Goal: Task Accomplishment & Management: Manage account settings

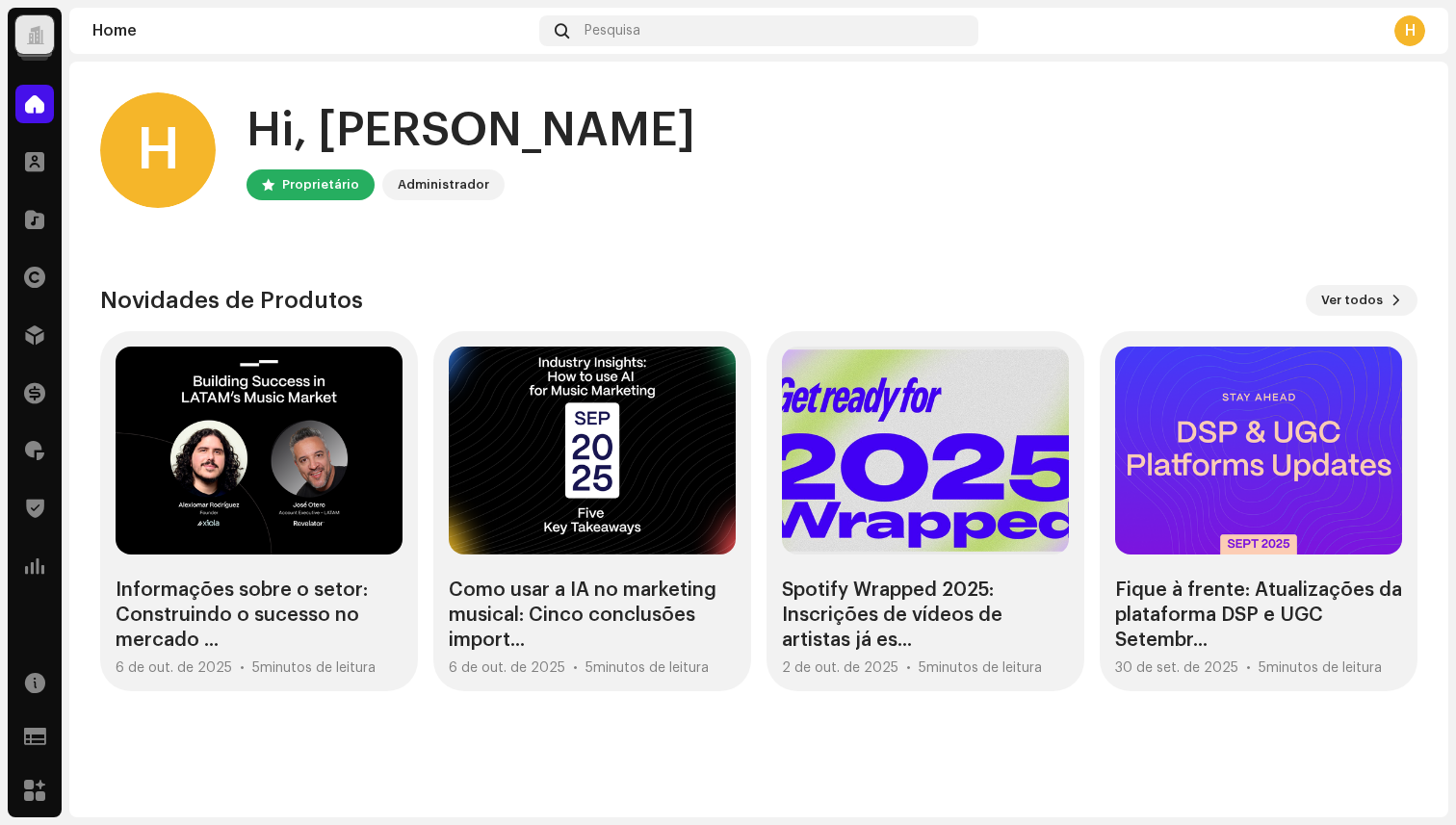
click at [33, 46] on div at bounding box center [34, 34] width 39 height 39
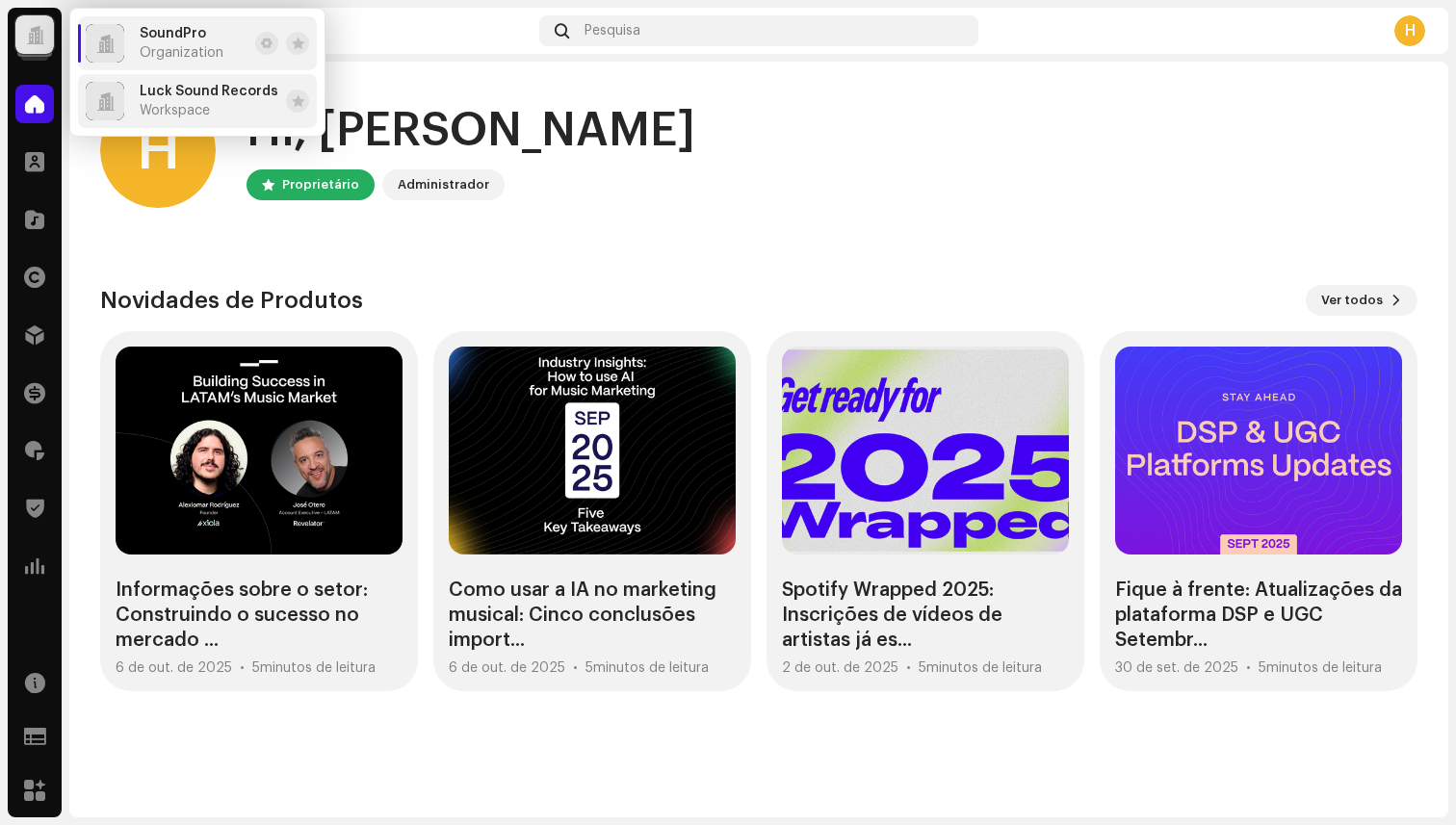
click at [205, 106] on span "Workspace" at bounding box center [174, 110] width 71 height 15
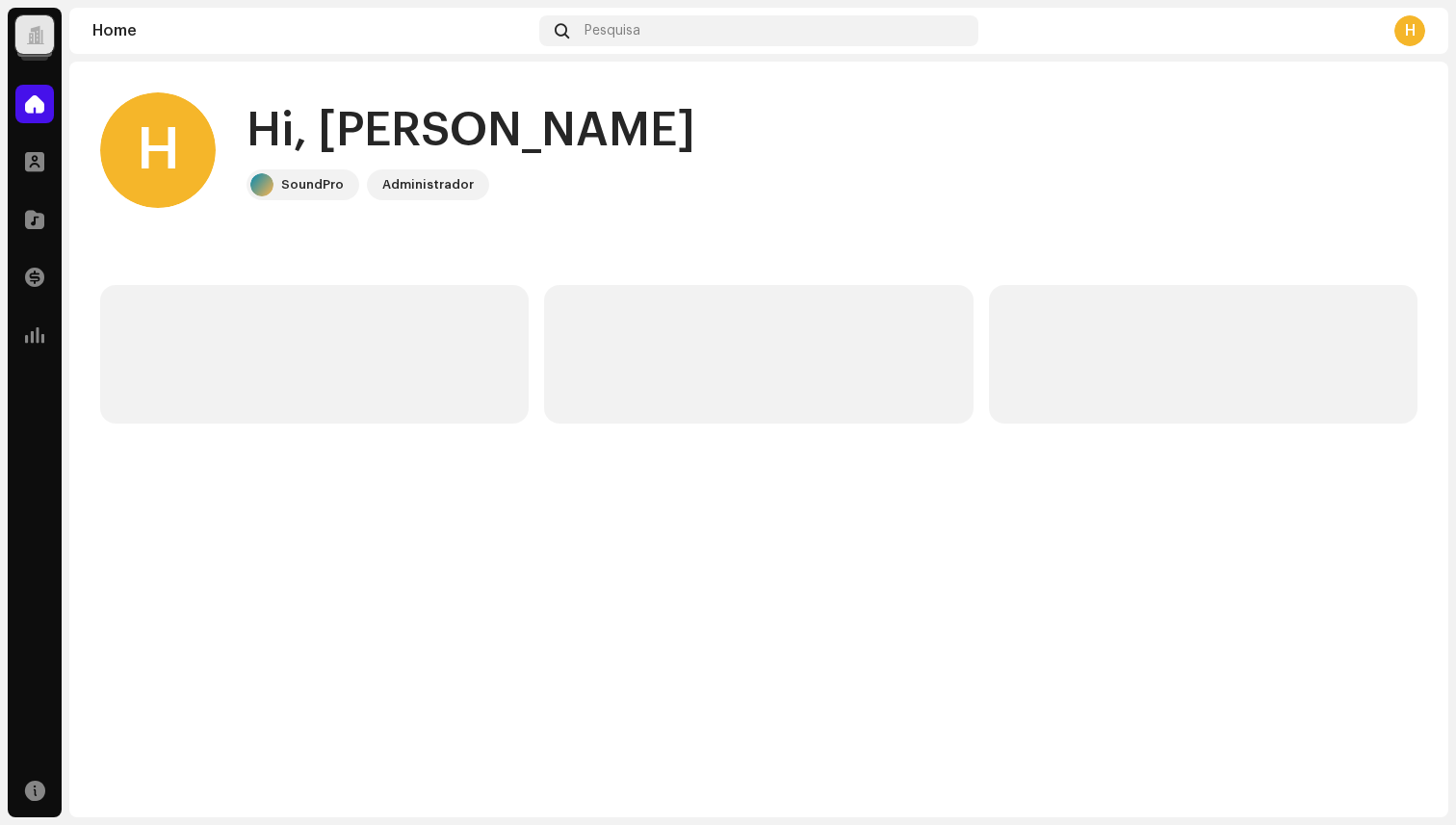
click at [38, 35] on div at bounding box center [35, 35] width 18 height 0
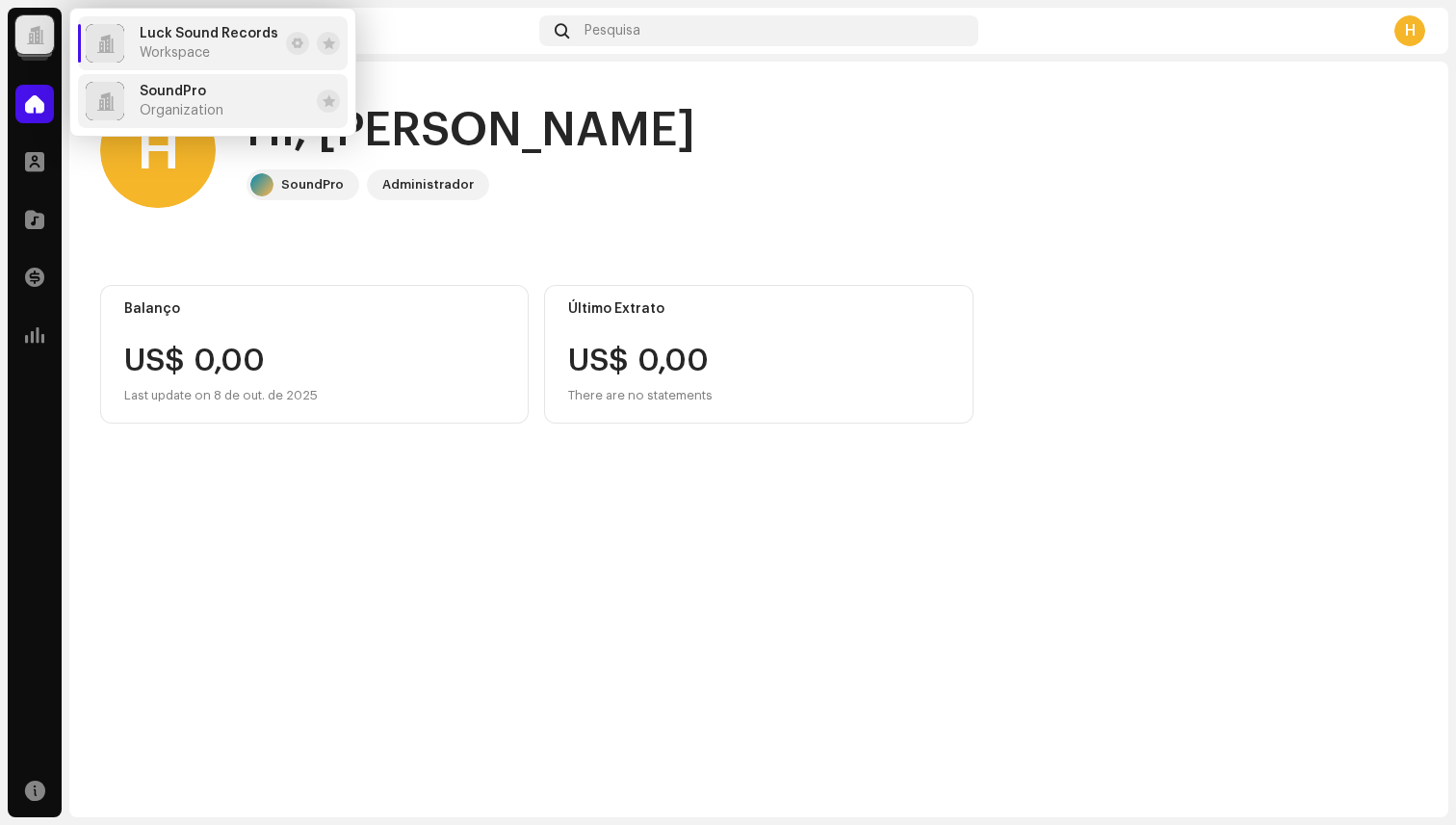
click at [182, 103] on span "Organization" at bounding box center [181, 110] width 84 height 15
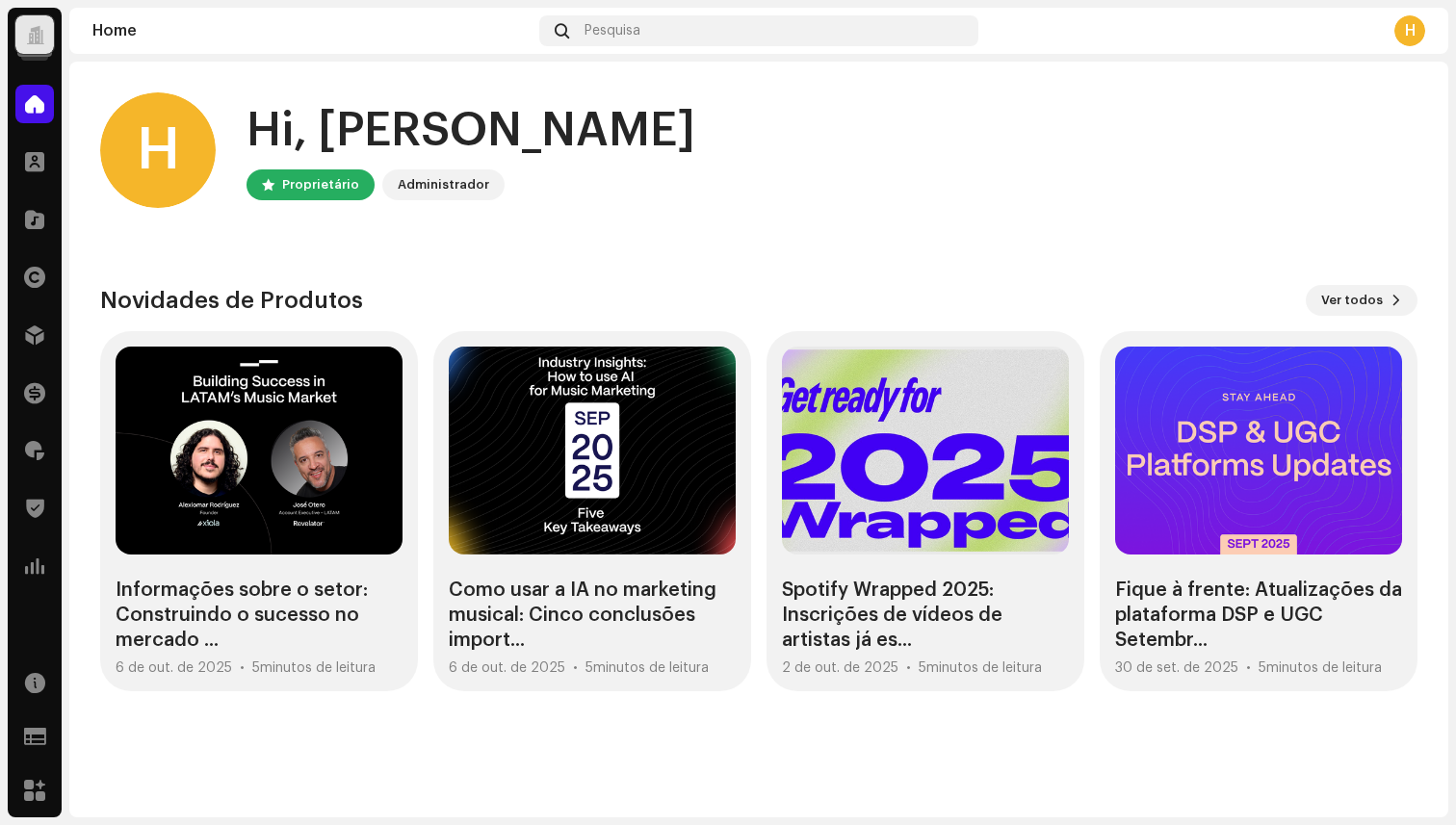
click at [1408, 26] on div "H" at bounding box center [1409, 30] width 31 height 31
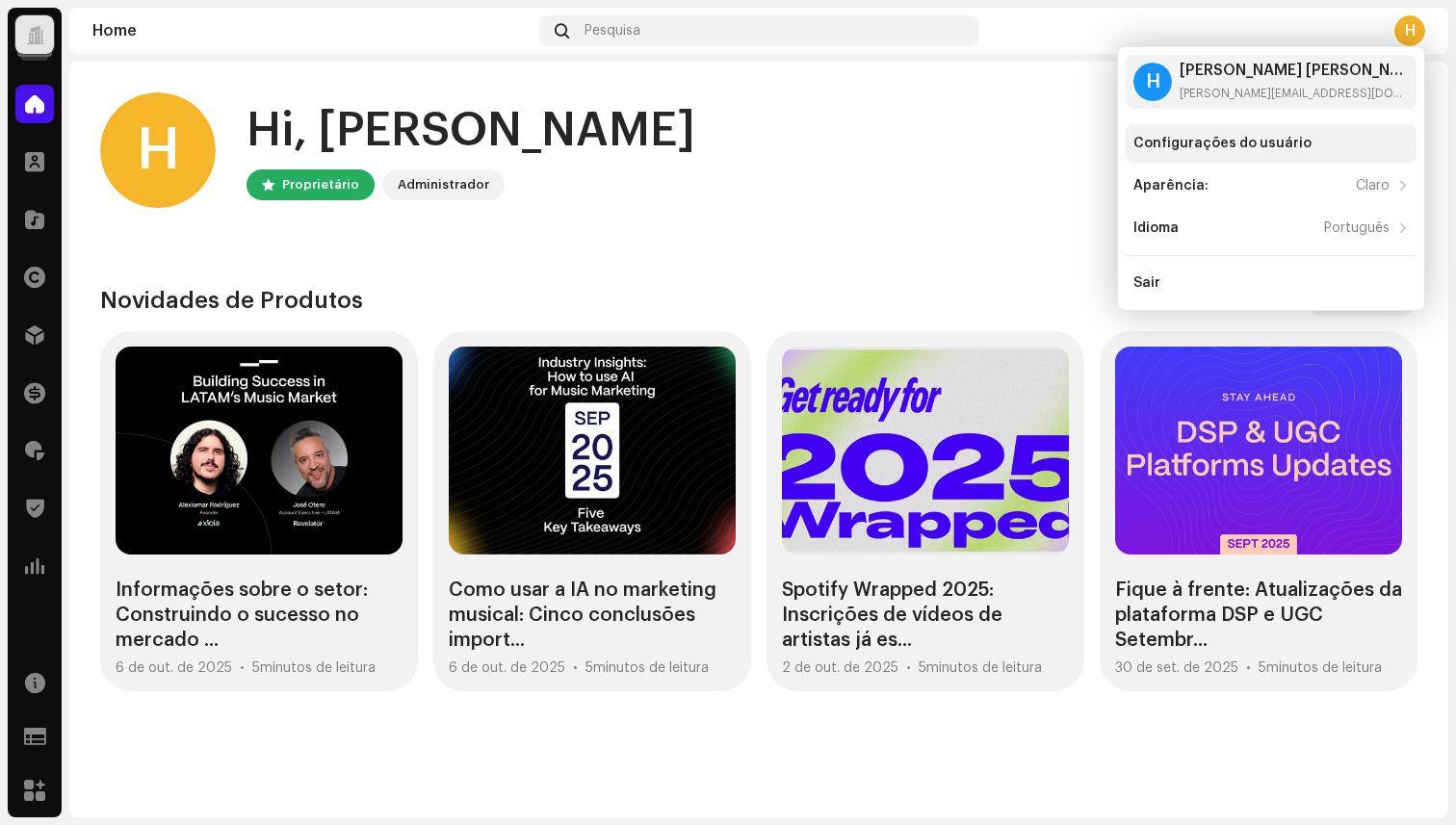
click at [1321, 143] on div "Configurações do usuário" at bounding box center [1271, 143] width 275 height 15
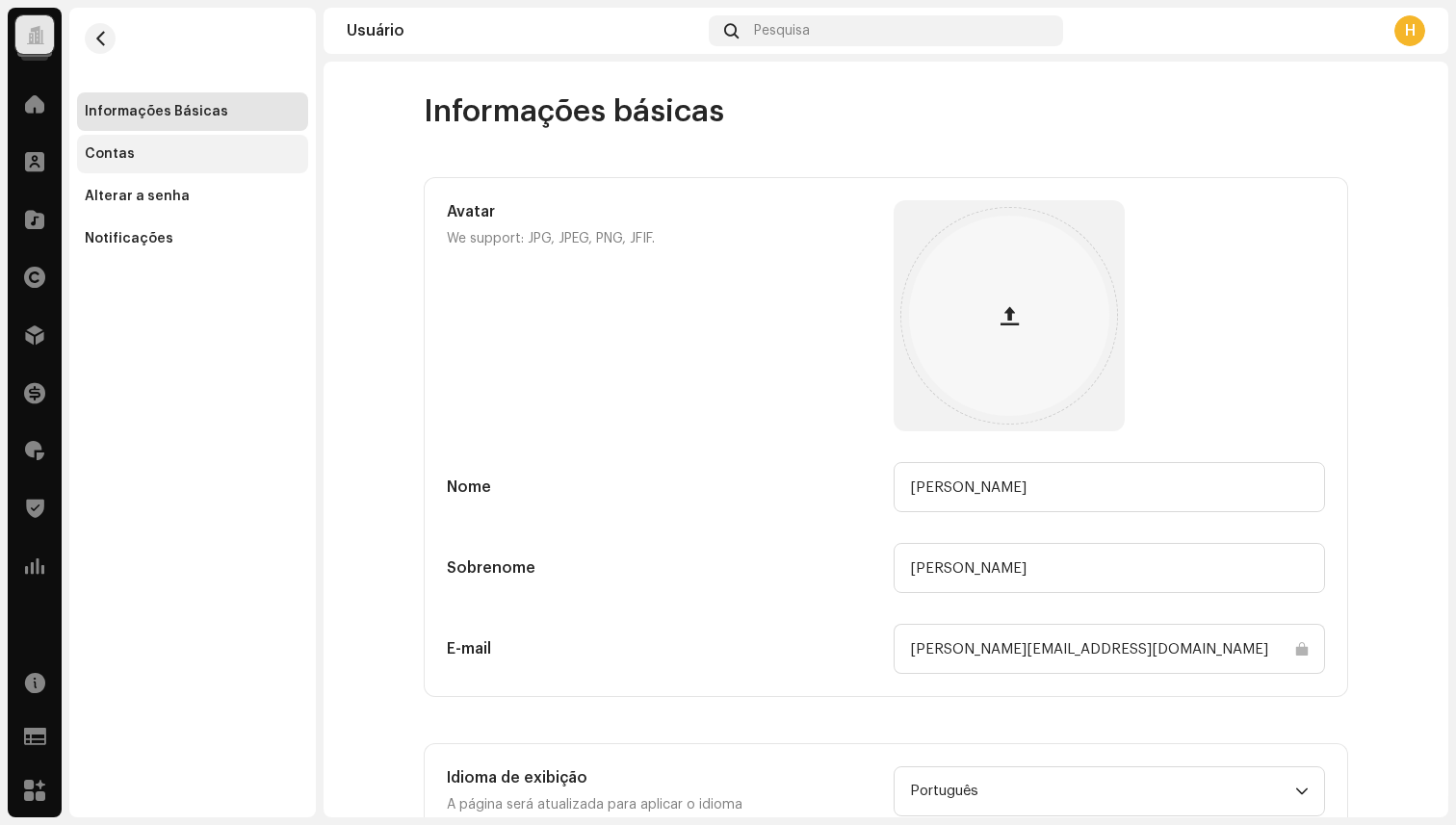
click at [114, 156] on div "Contas" at bounding box center [109, 153] width 50 height 15
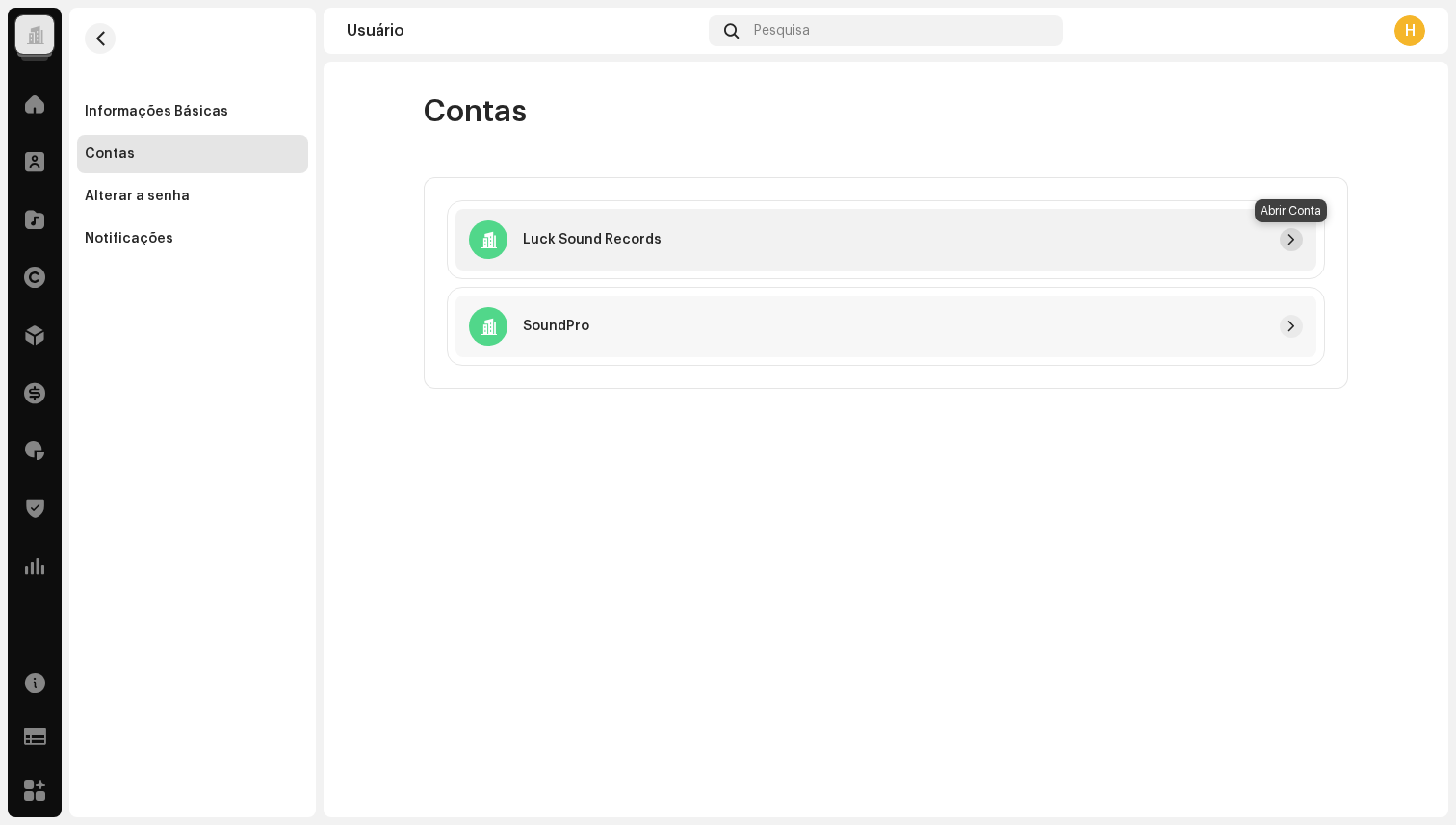
click at [1285, 238] on button "button" at bounding box center [1291, 240] width 23 height 23
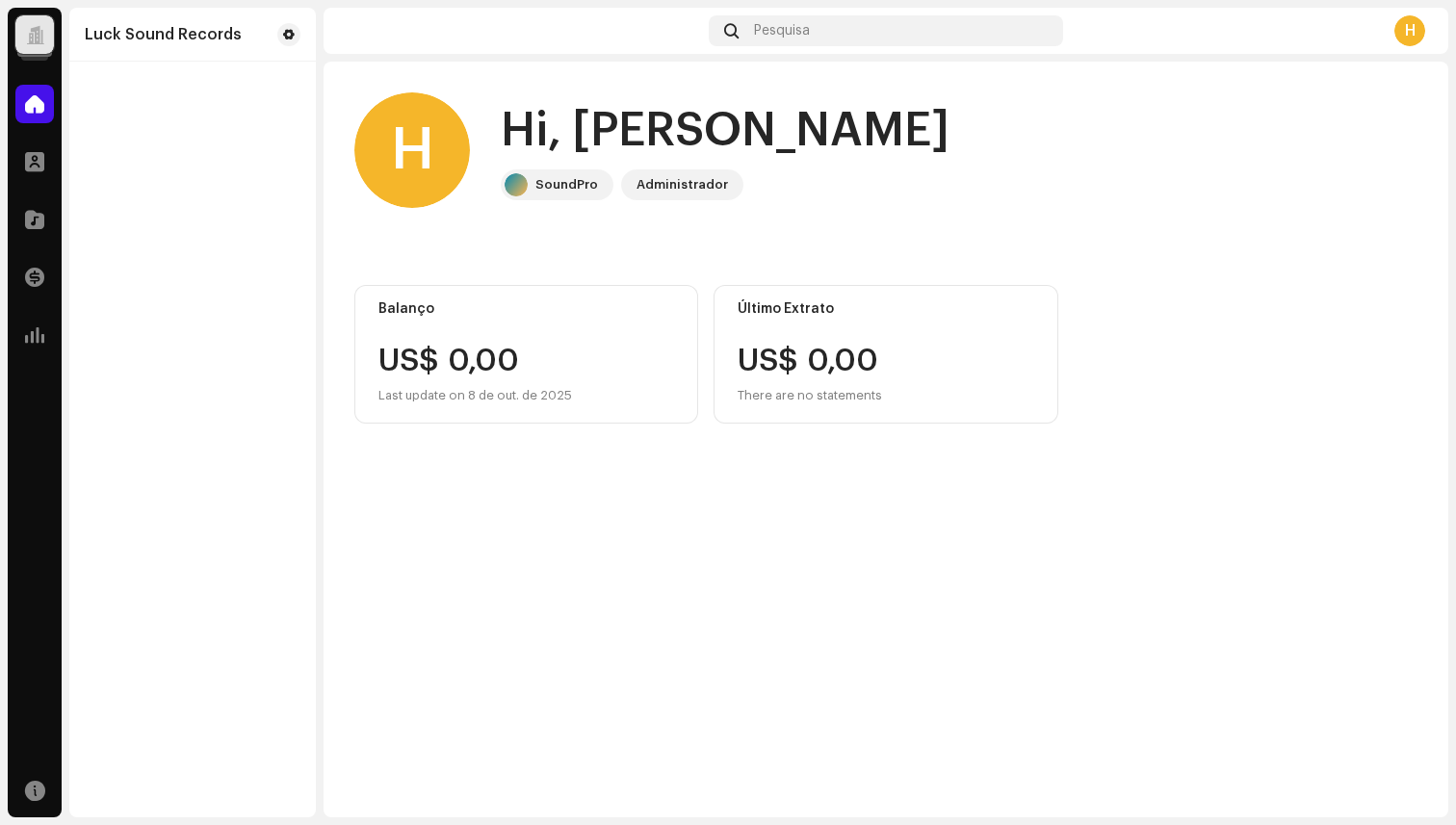
click at [42, 35] on div at bounding box center [35, 35] width 18 height 0
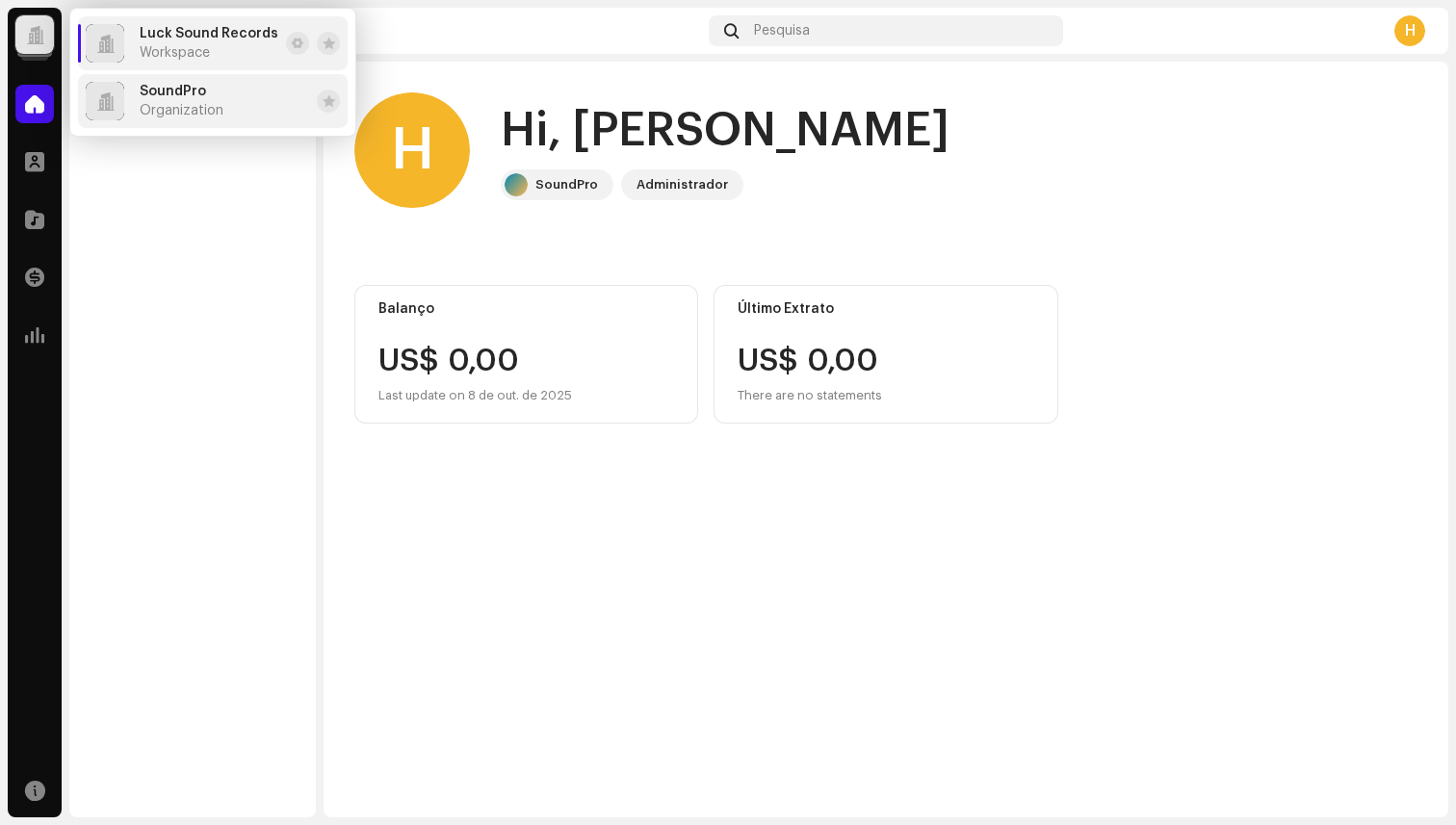
click at [199, 105] on span "Organization" at bounding box center [181, 110] width 84 height 15
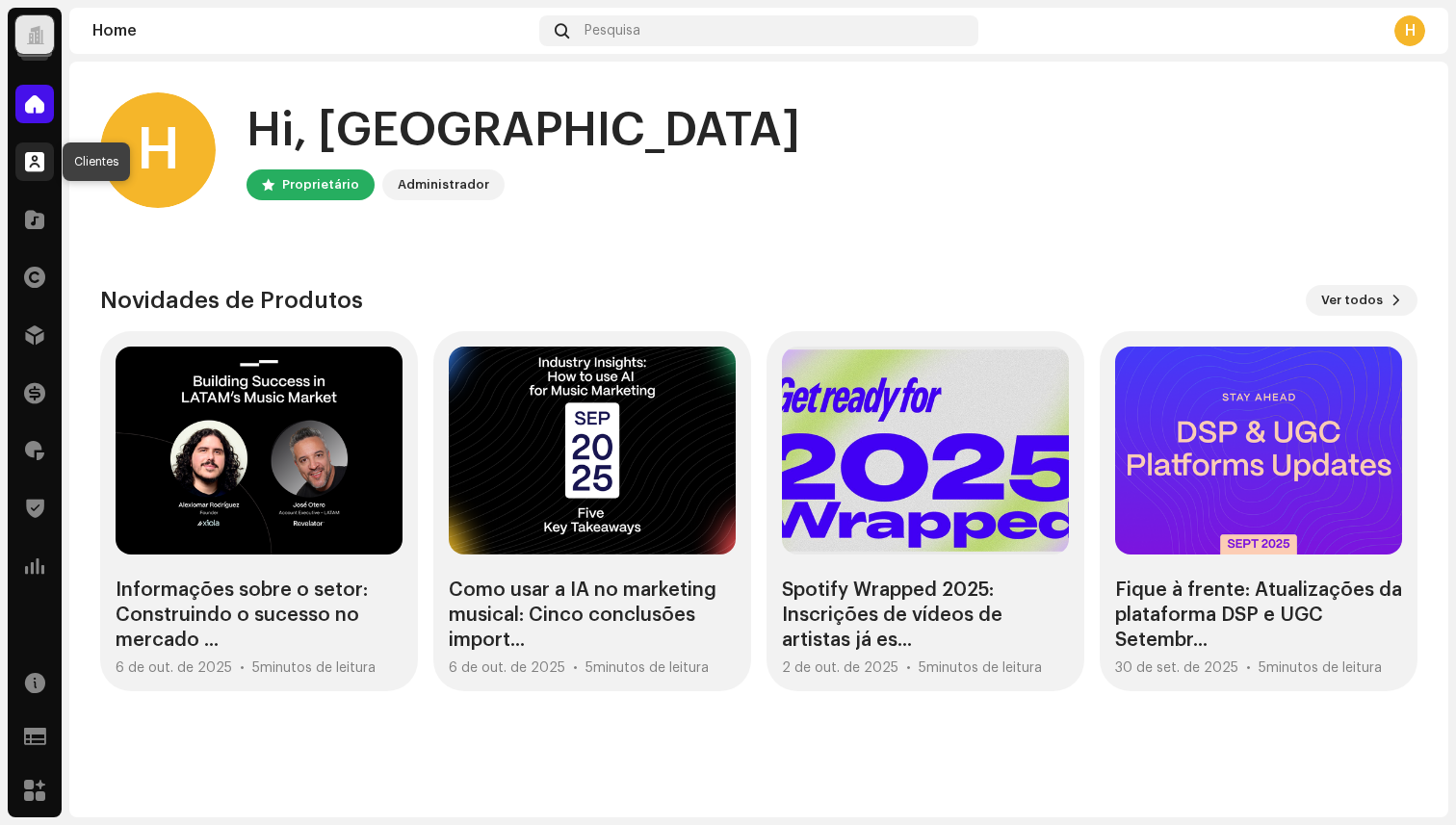
click at [33, 157] on span at bounding box center [34, 161] width 19 height 15
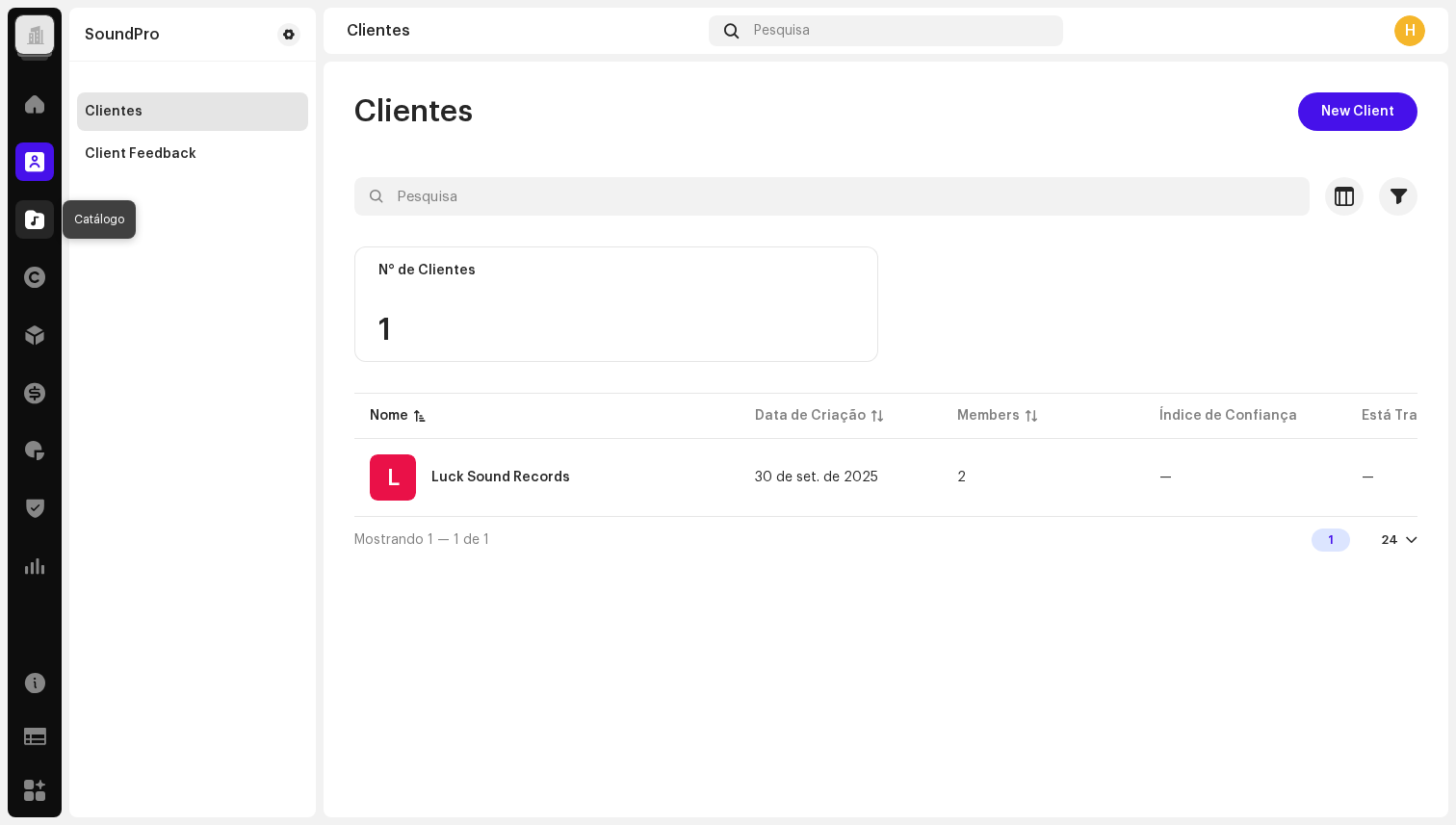
click at [34, 222] on span at bounding box center [34, 219] width 19 height 15
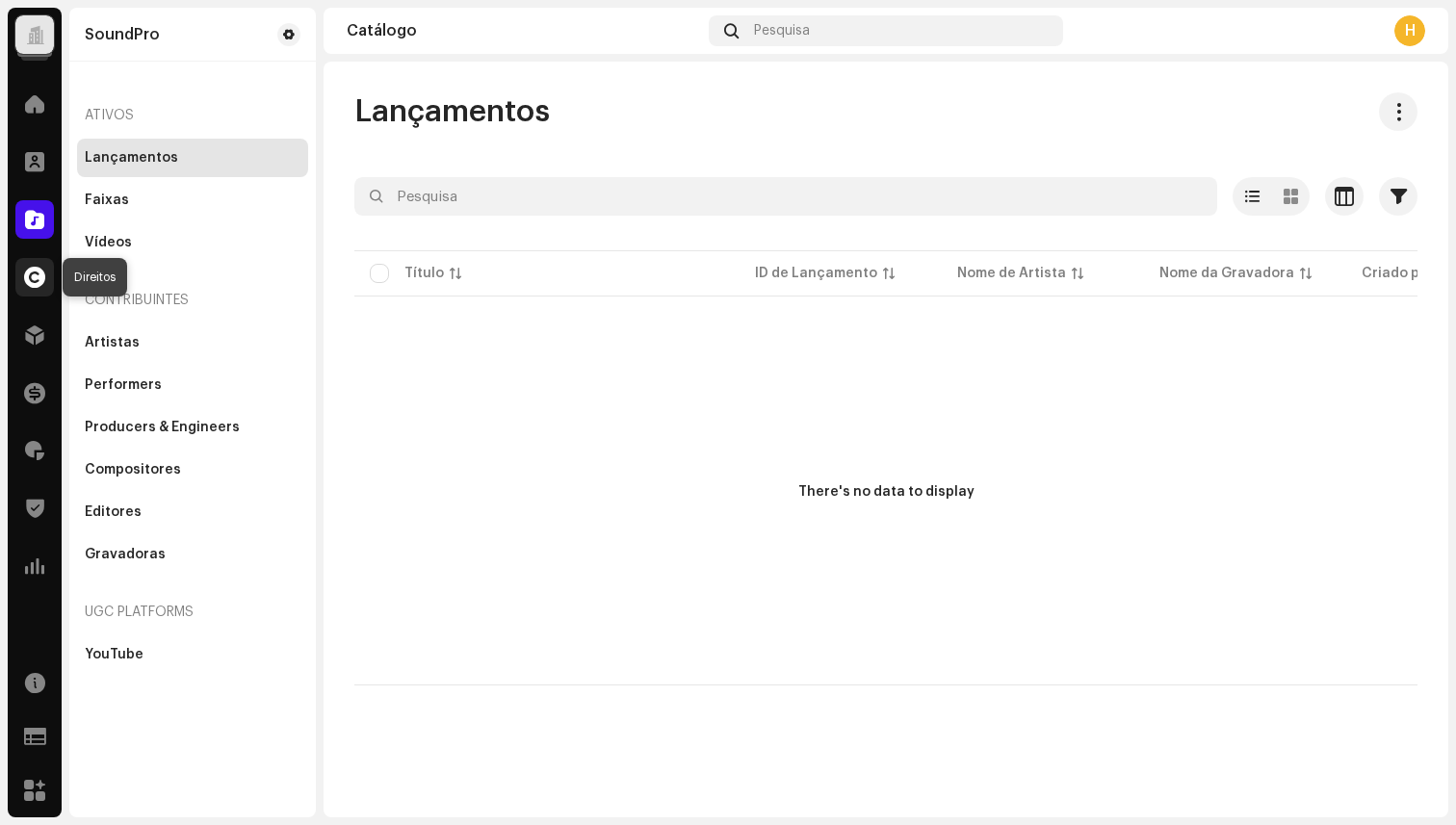
click at [38, 282] on span at bounding box center [34, 276] width 21 height 15
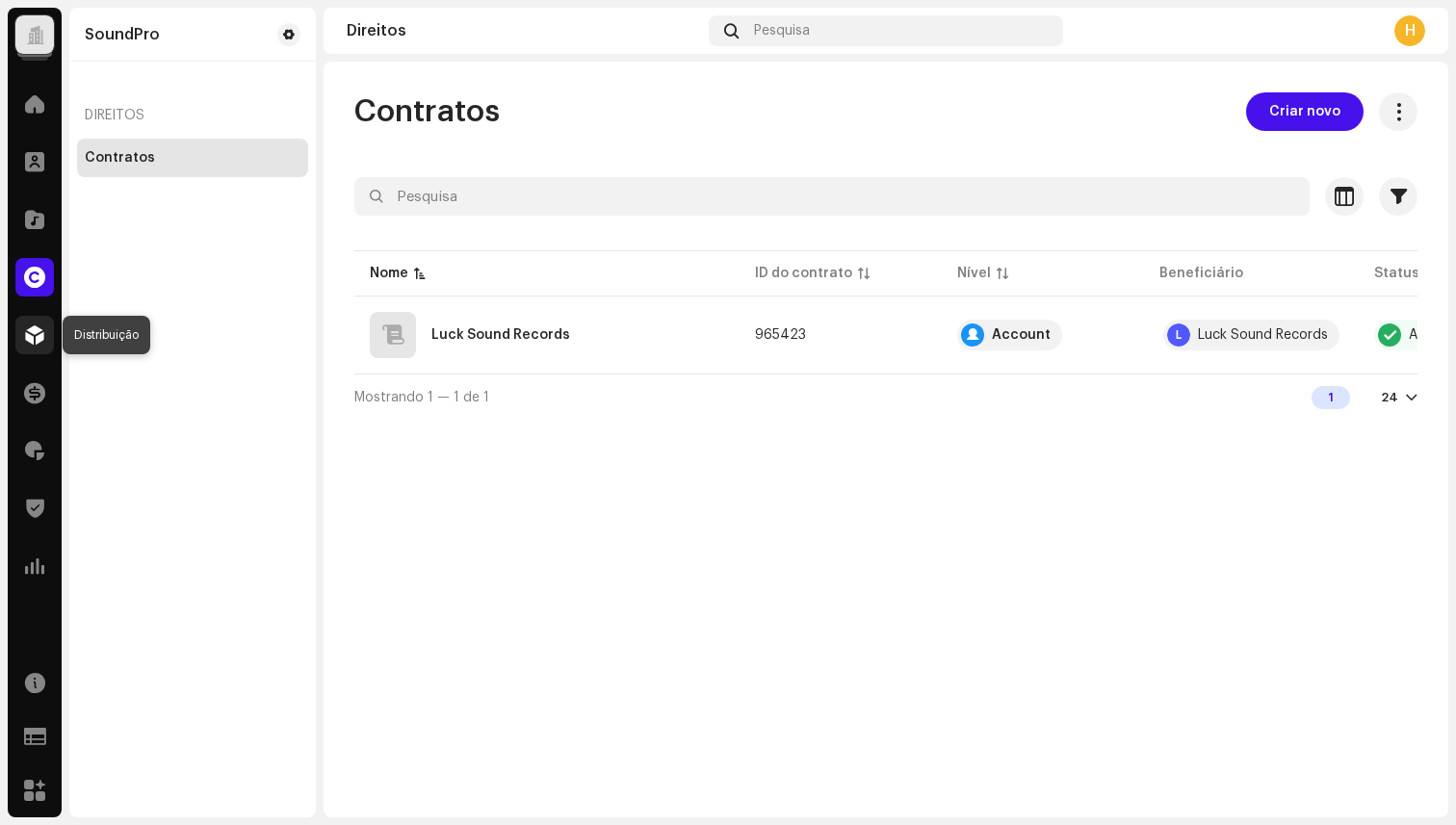
click at [43, 343] on span at bounding box center [34, 334] width 19 height 15
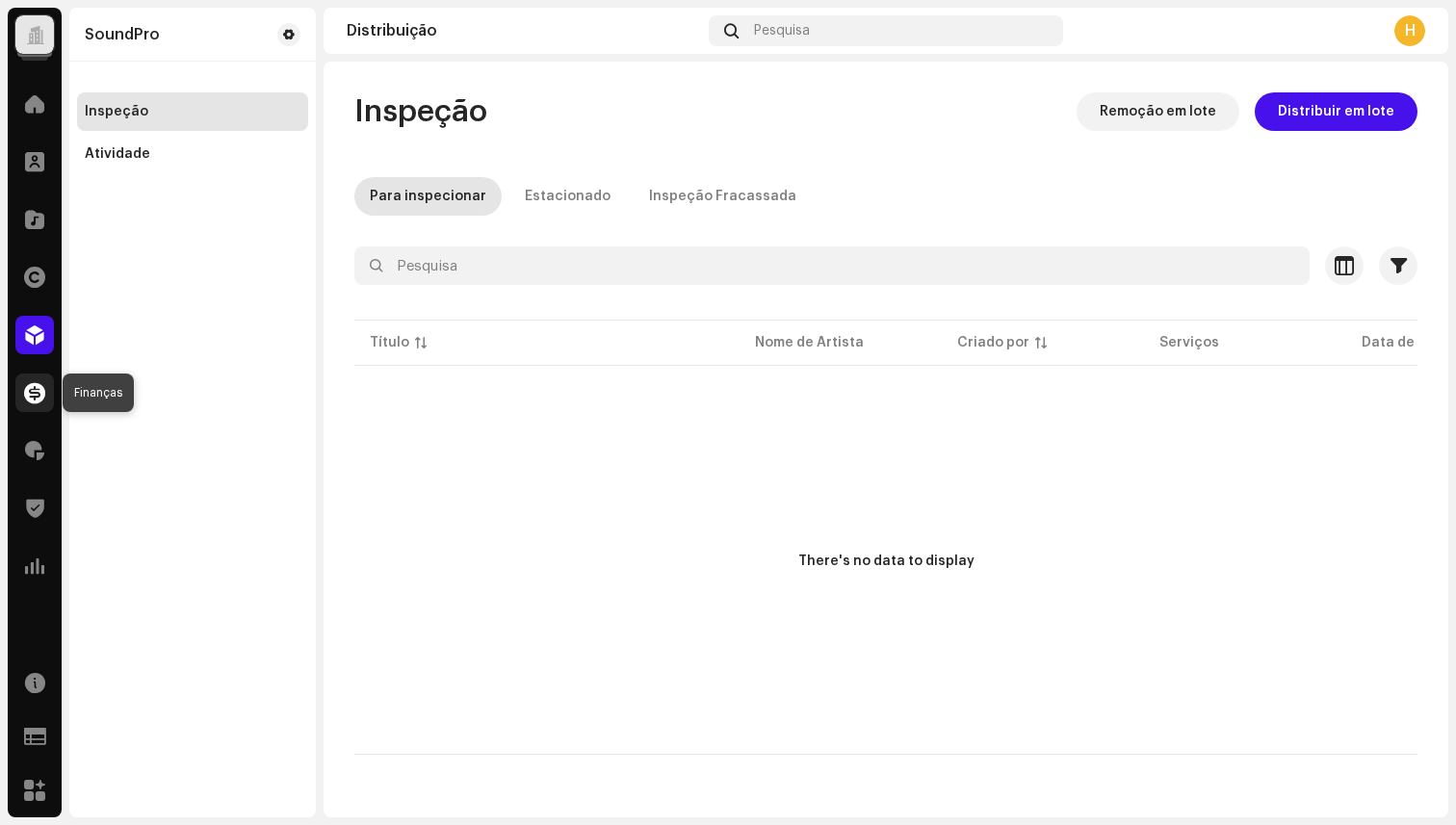
click at [40, 399] on span at bounding box center [34, 392] width 21 height 15
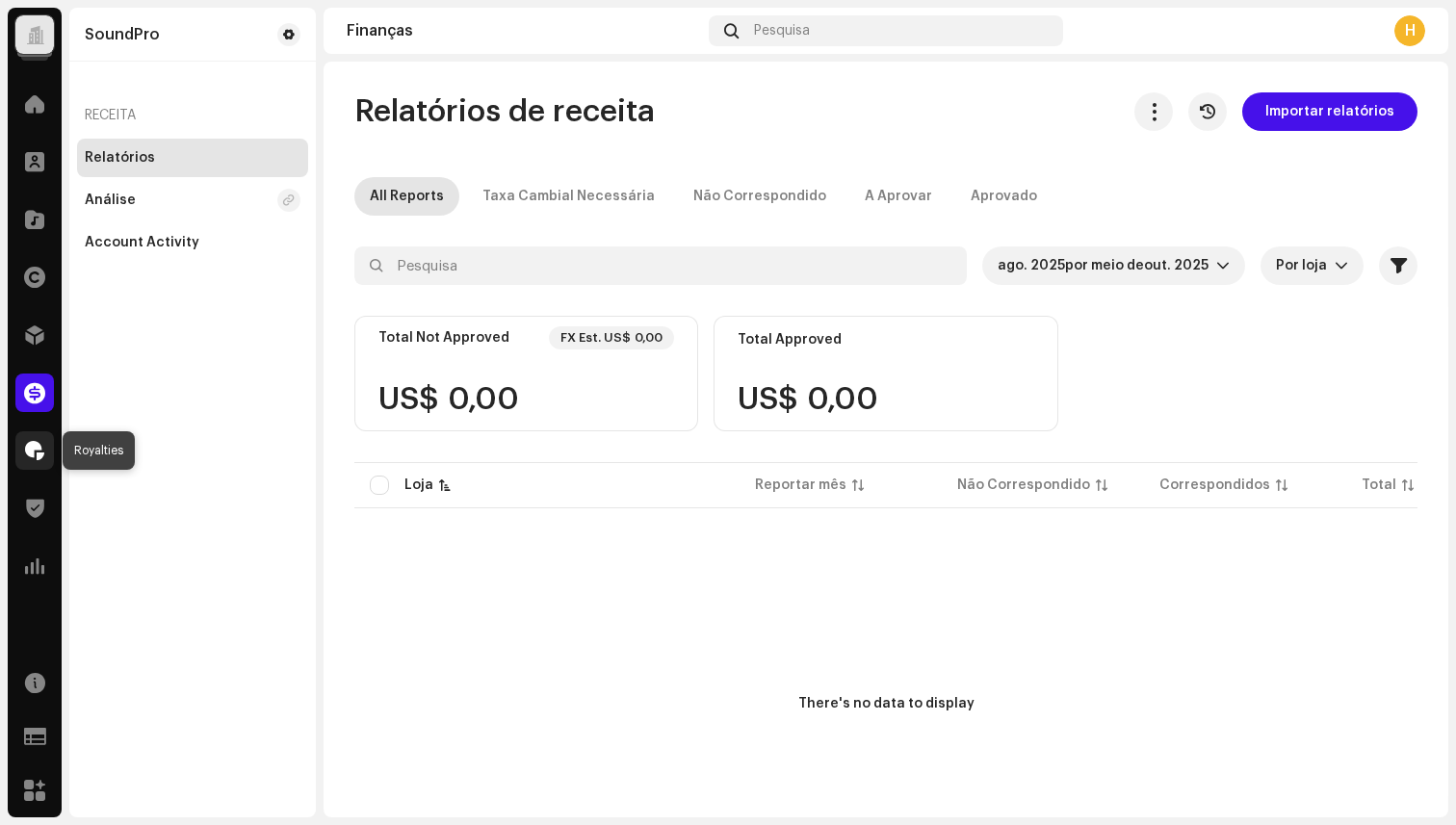
click at [33, 447] on span at bounding box center [34, 449] width 19 height 15
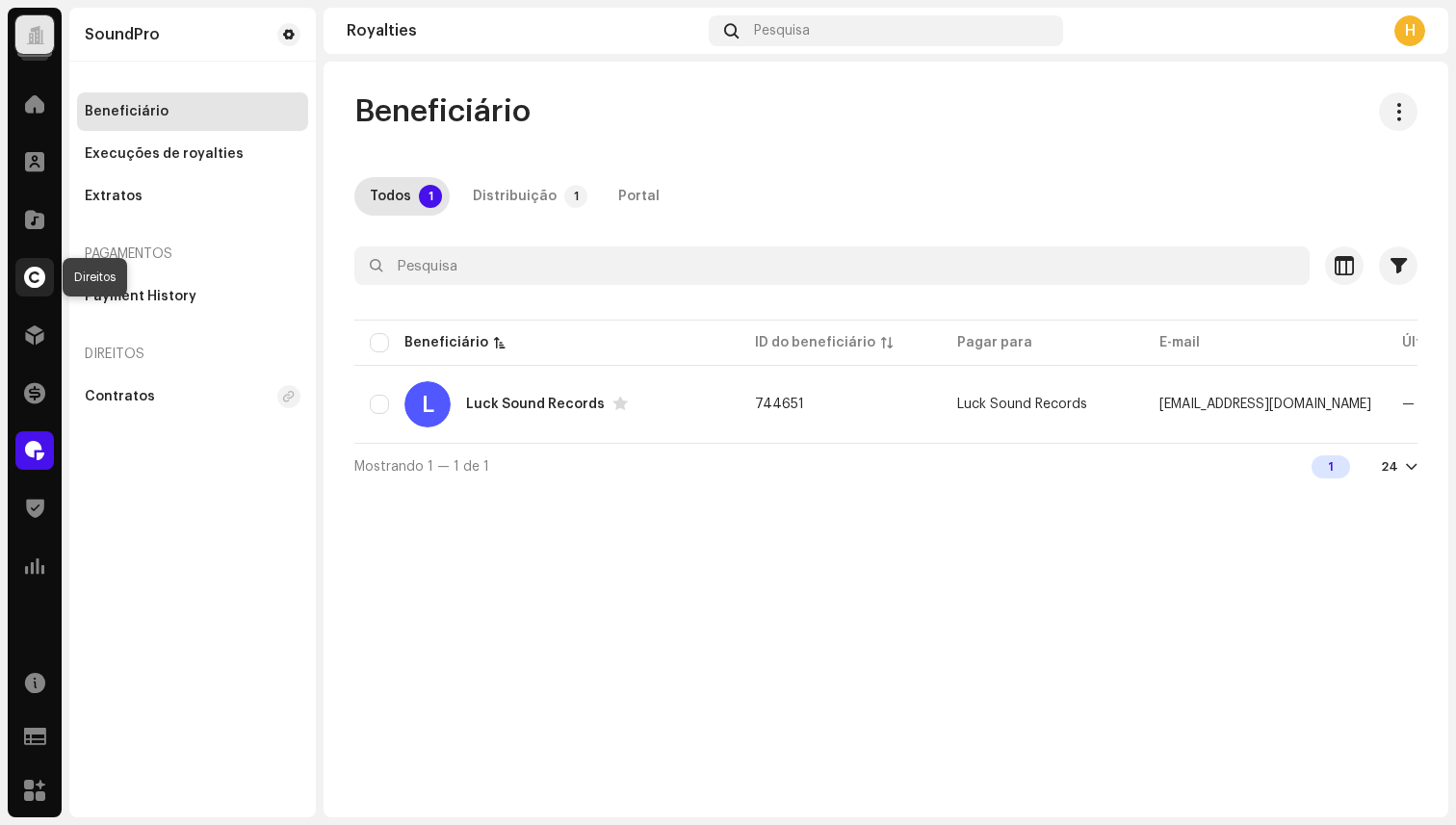
click at [32, 279] on span at bounding box center [34, 276] width 21 height 15
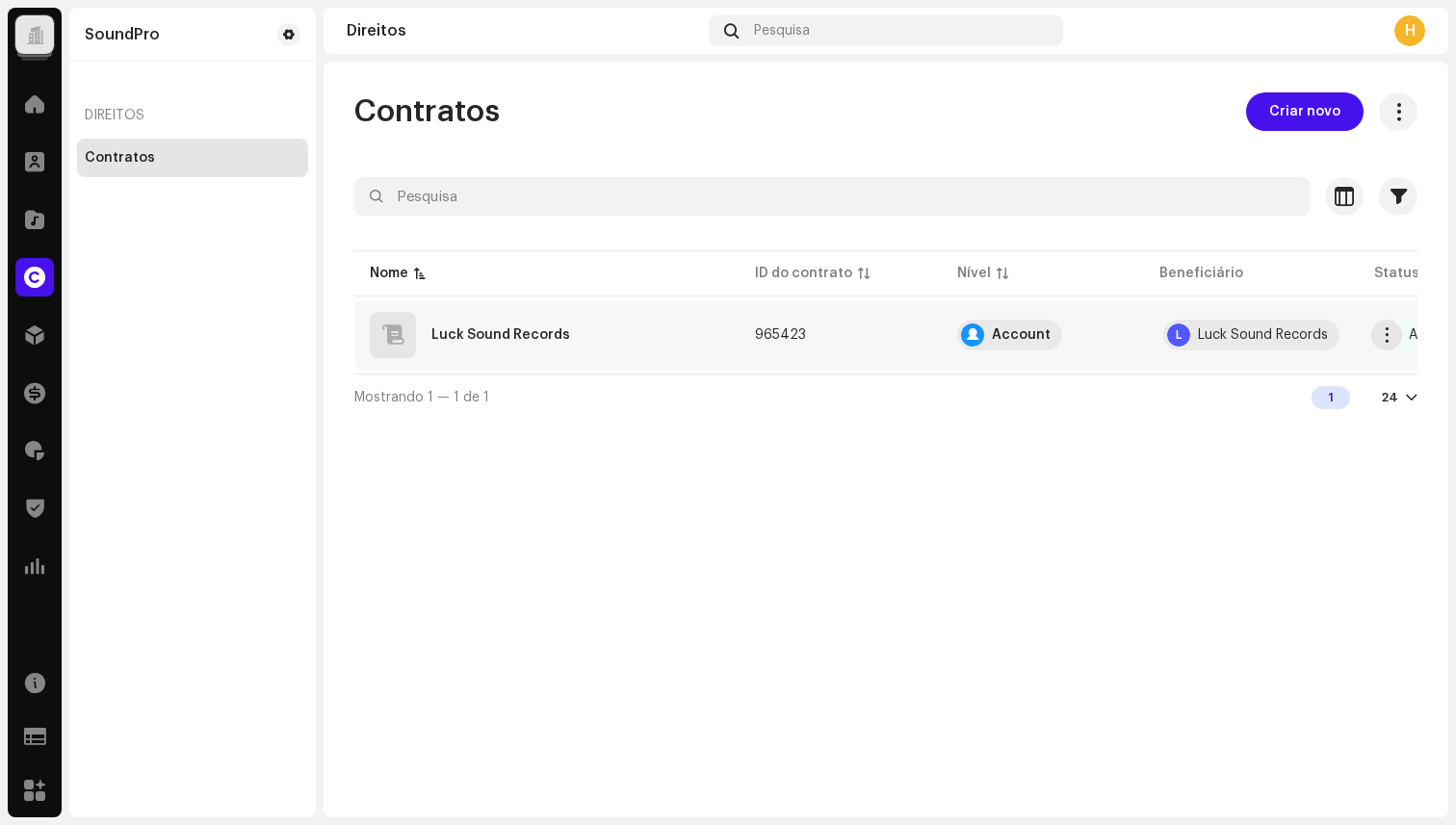
click at [576, 330] on div "Luck Sound Records" at bounding box center [547, 335] width 354 height 46
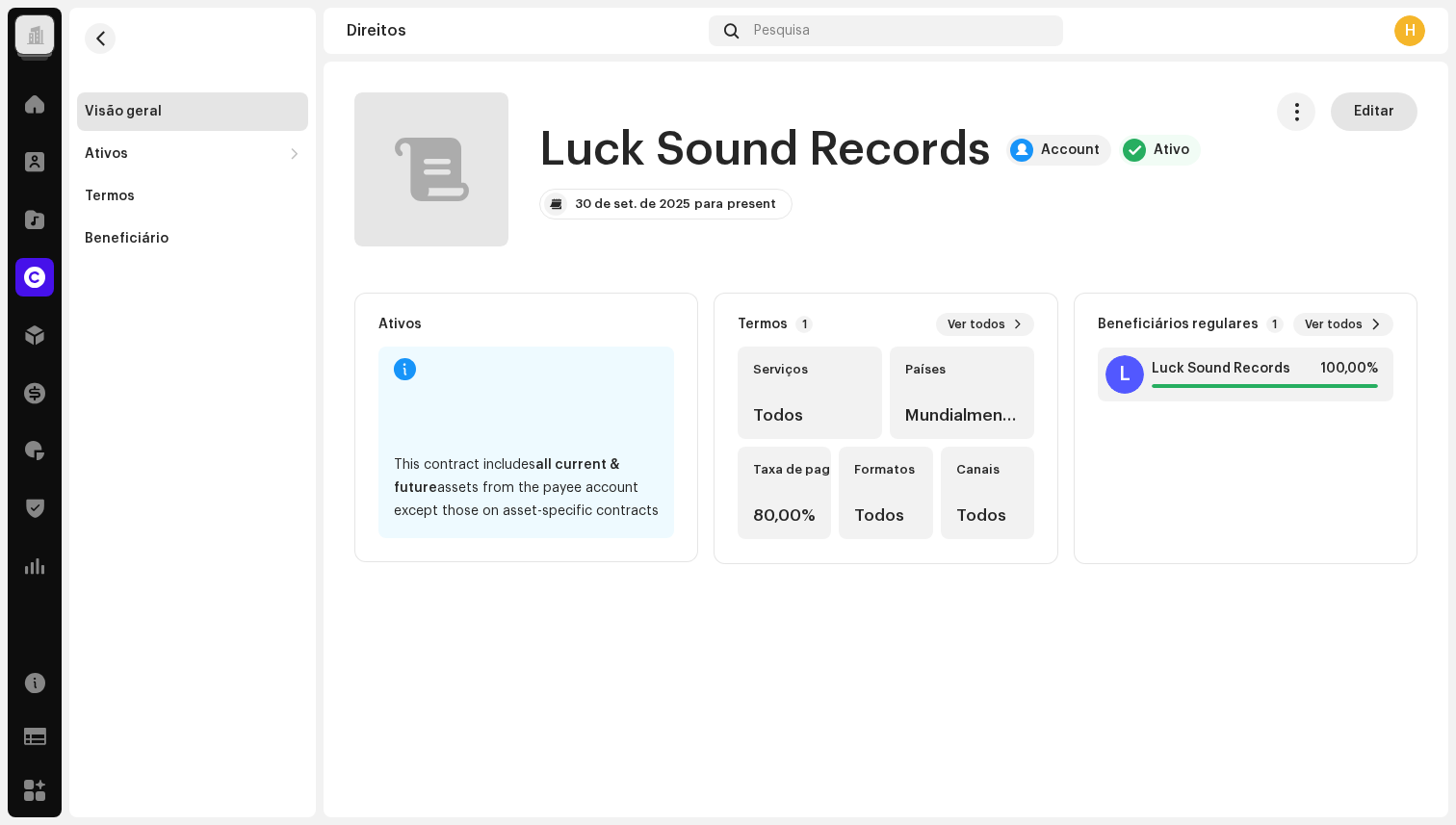
click at [1366, 107] on span "Editar" at bounding box center [1374, 111] width 41 height 39
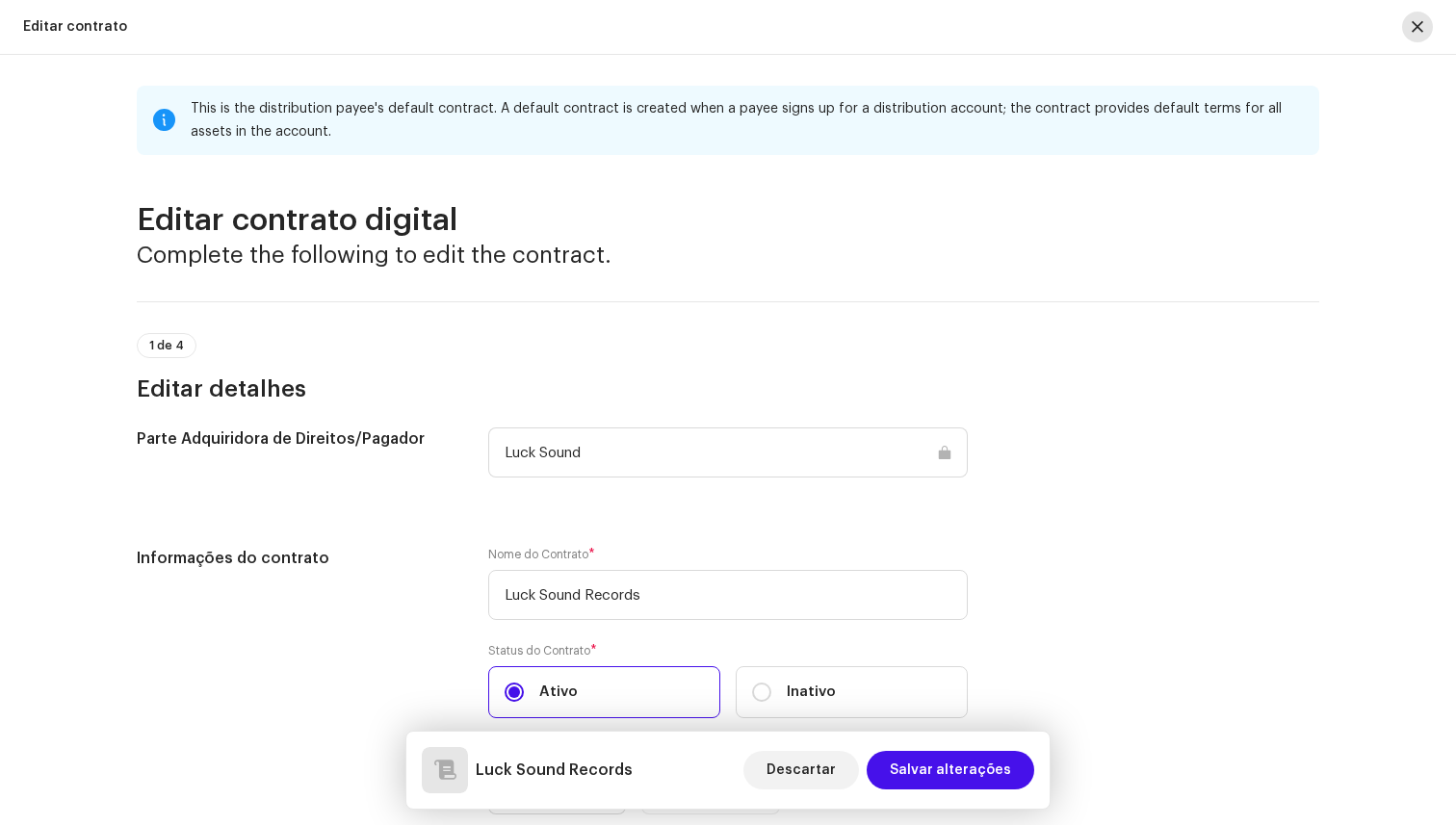
click at [1421, 14] on button "button" at bounding box center [1417, 27] width 31 height 31
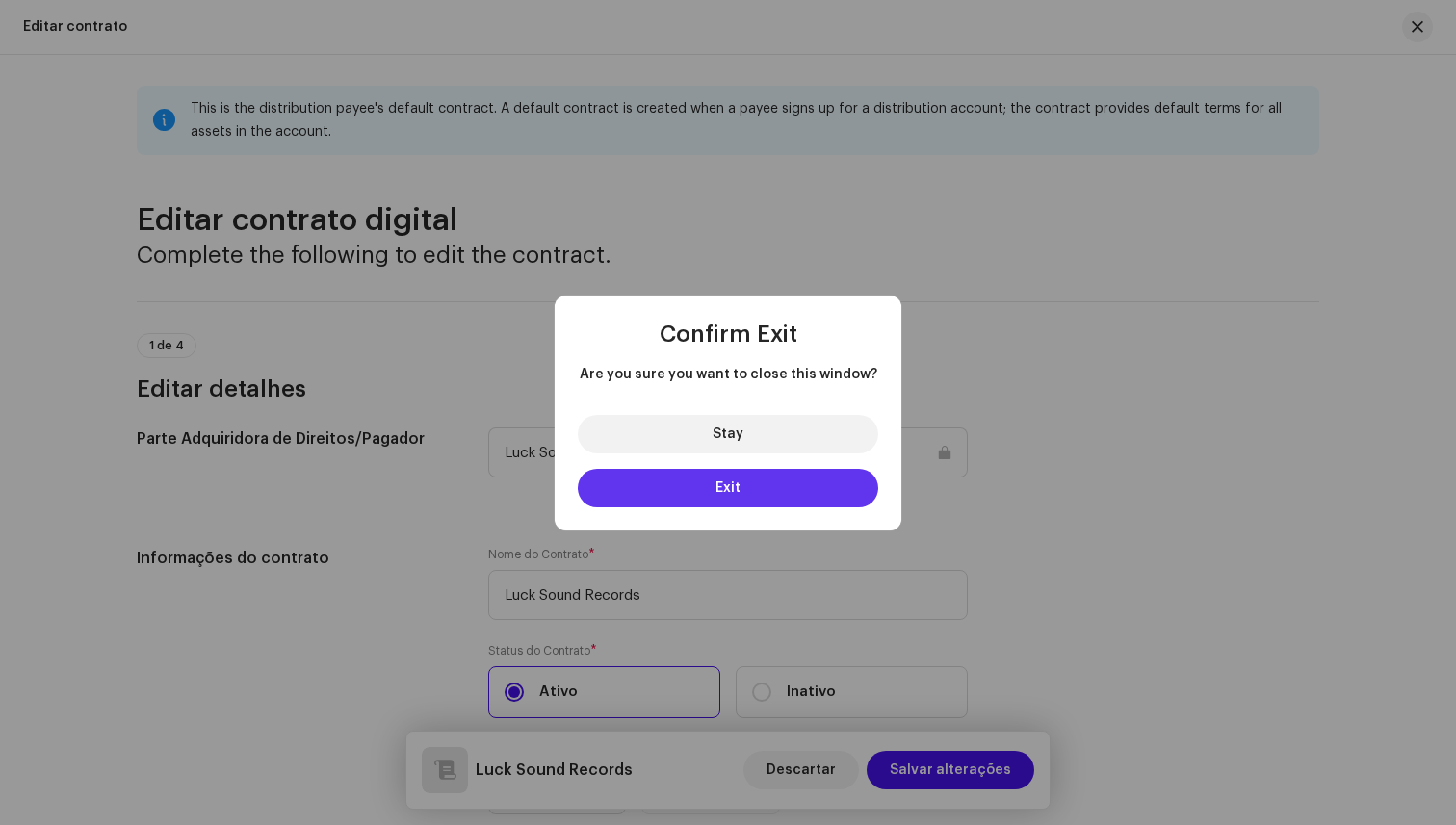
click at [796, 493] on button "Exit" at bounding box center [728, 488] width 300 height 39
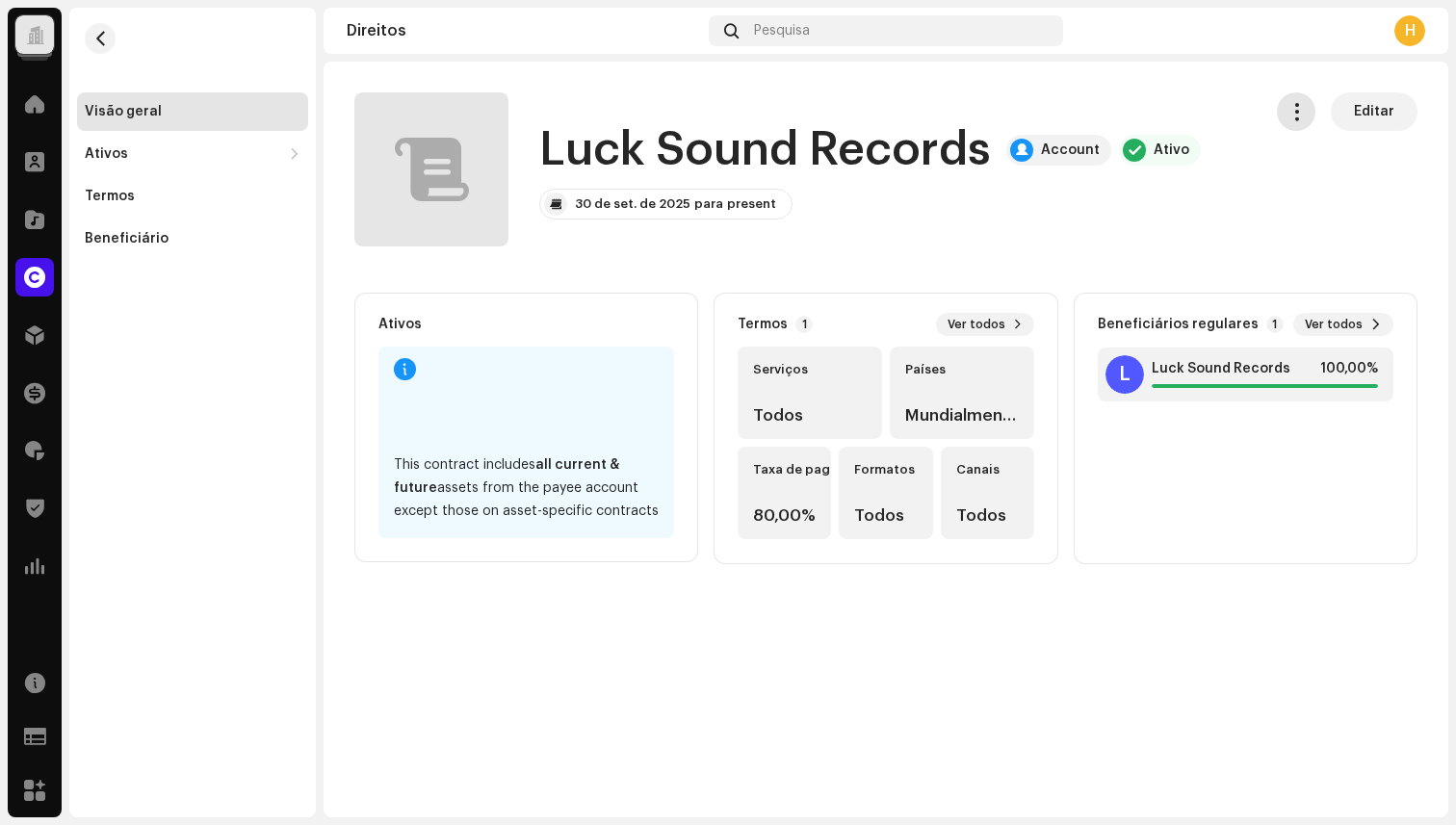
click at [1291, 115] on span "button" at bounding box center [1297, 111] width 18 height 15
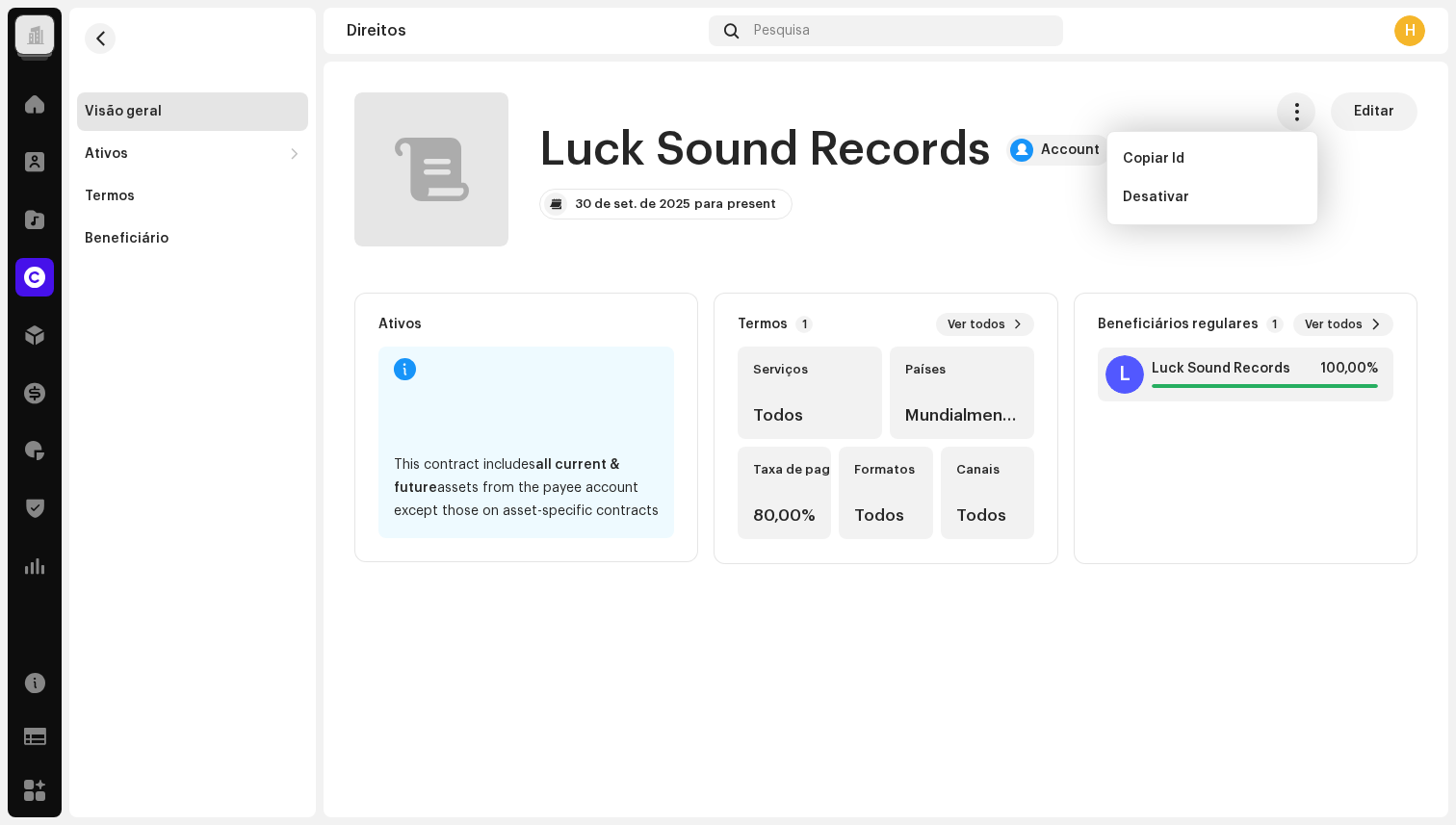
click at [1081, 297] on div "Beneficiários regulares 1 Ver todos L Luck Sound Records 100,00%" at bounding box center [1246, 427] width 344 height 271
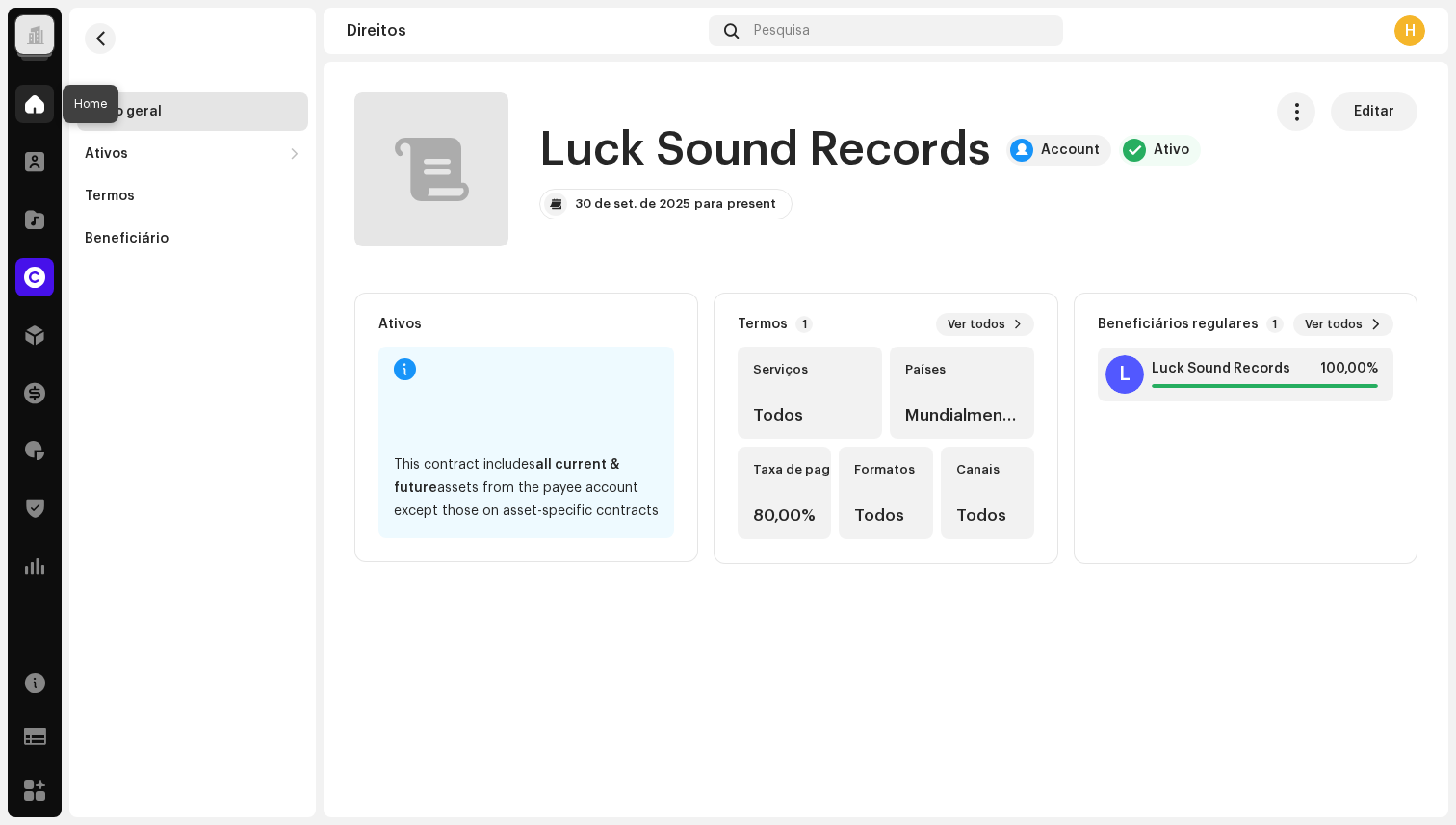
click at [31, 107] on span at bounding box center [34, 103] width 19 height 15
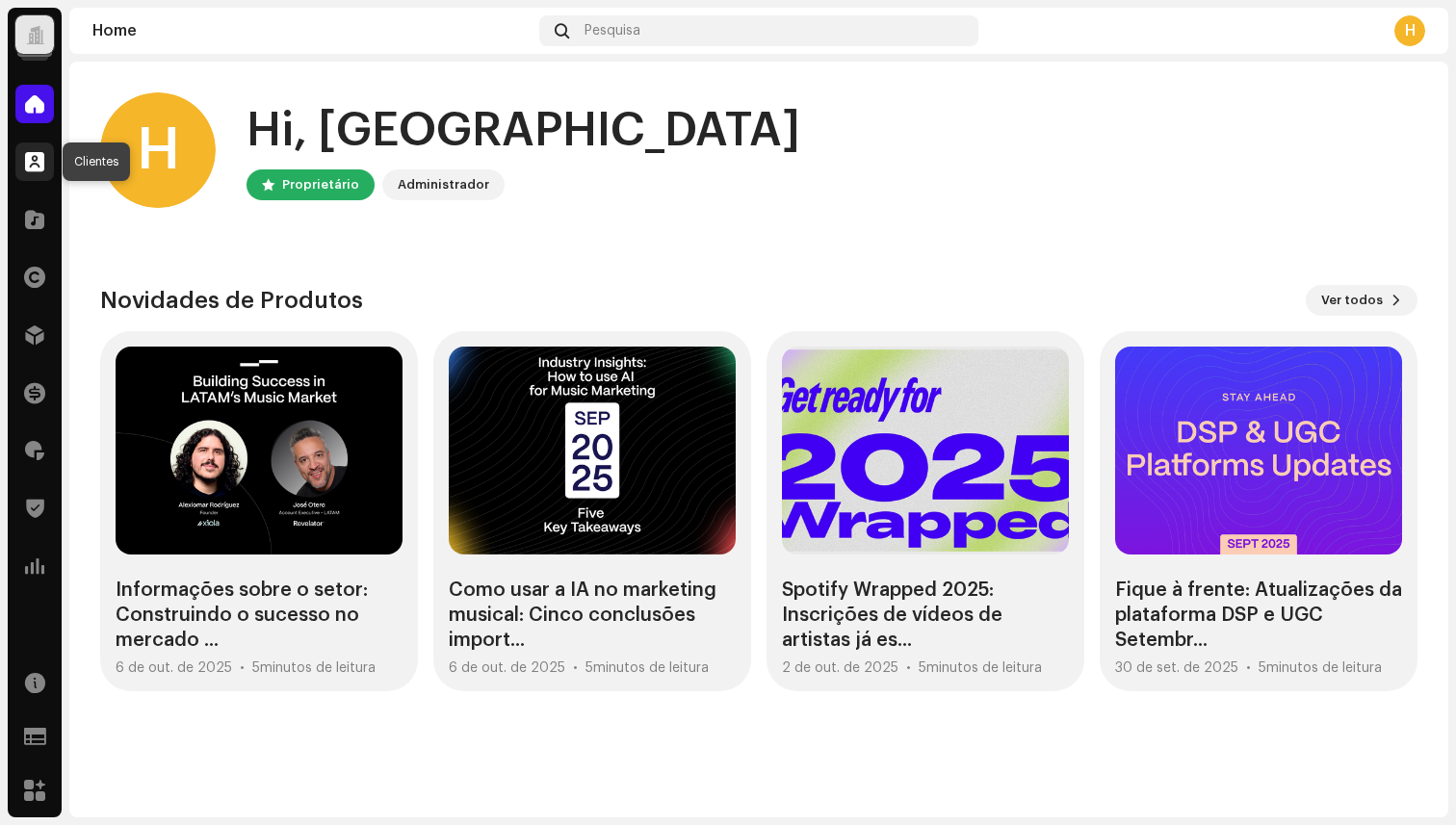
click at [27, 164] on span at bounding box center [34, 161] width 19 height 15
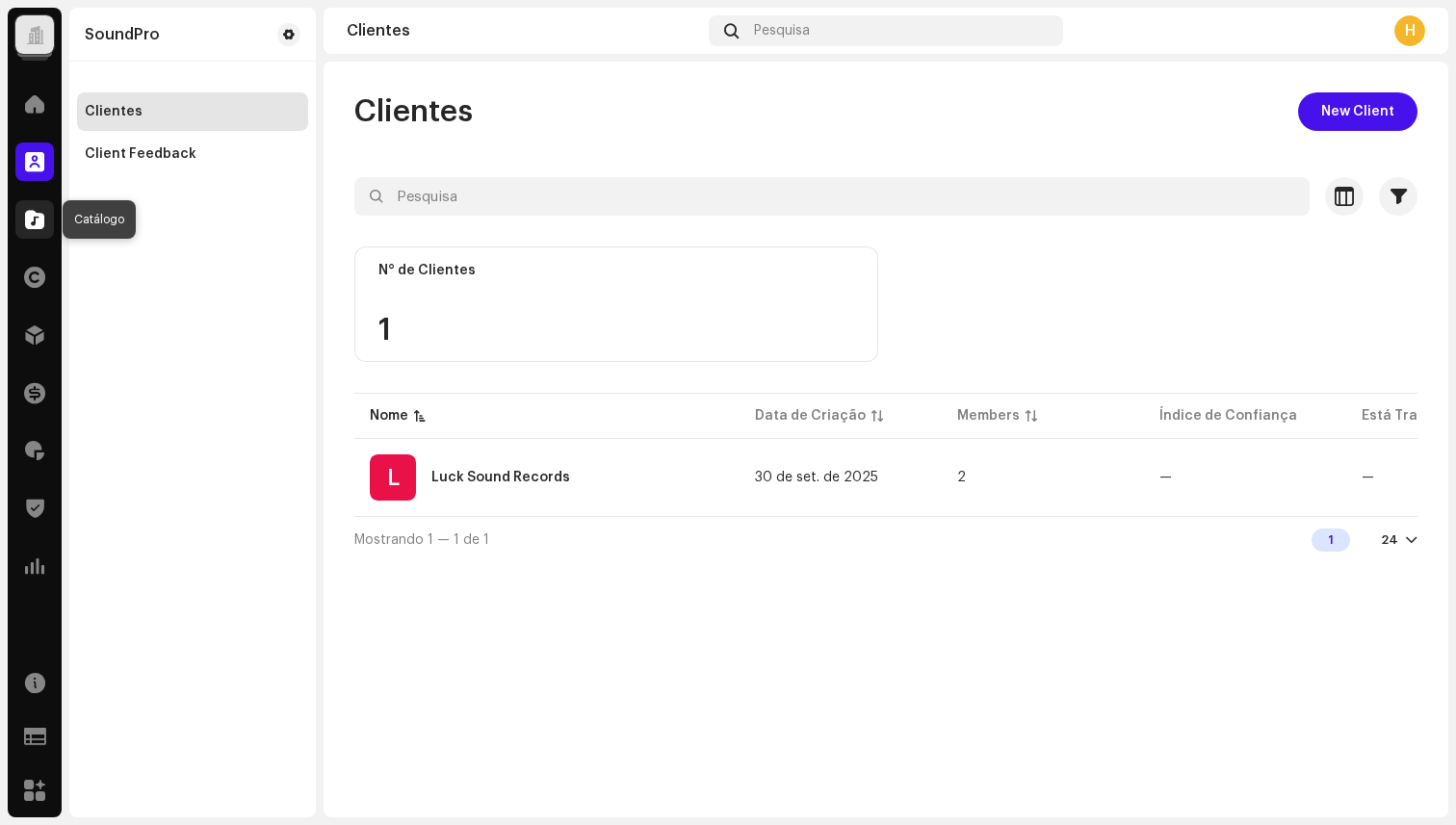
click at [37, 224] on span at bounding box center [34, 219] width 19 height 15
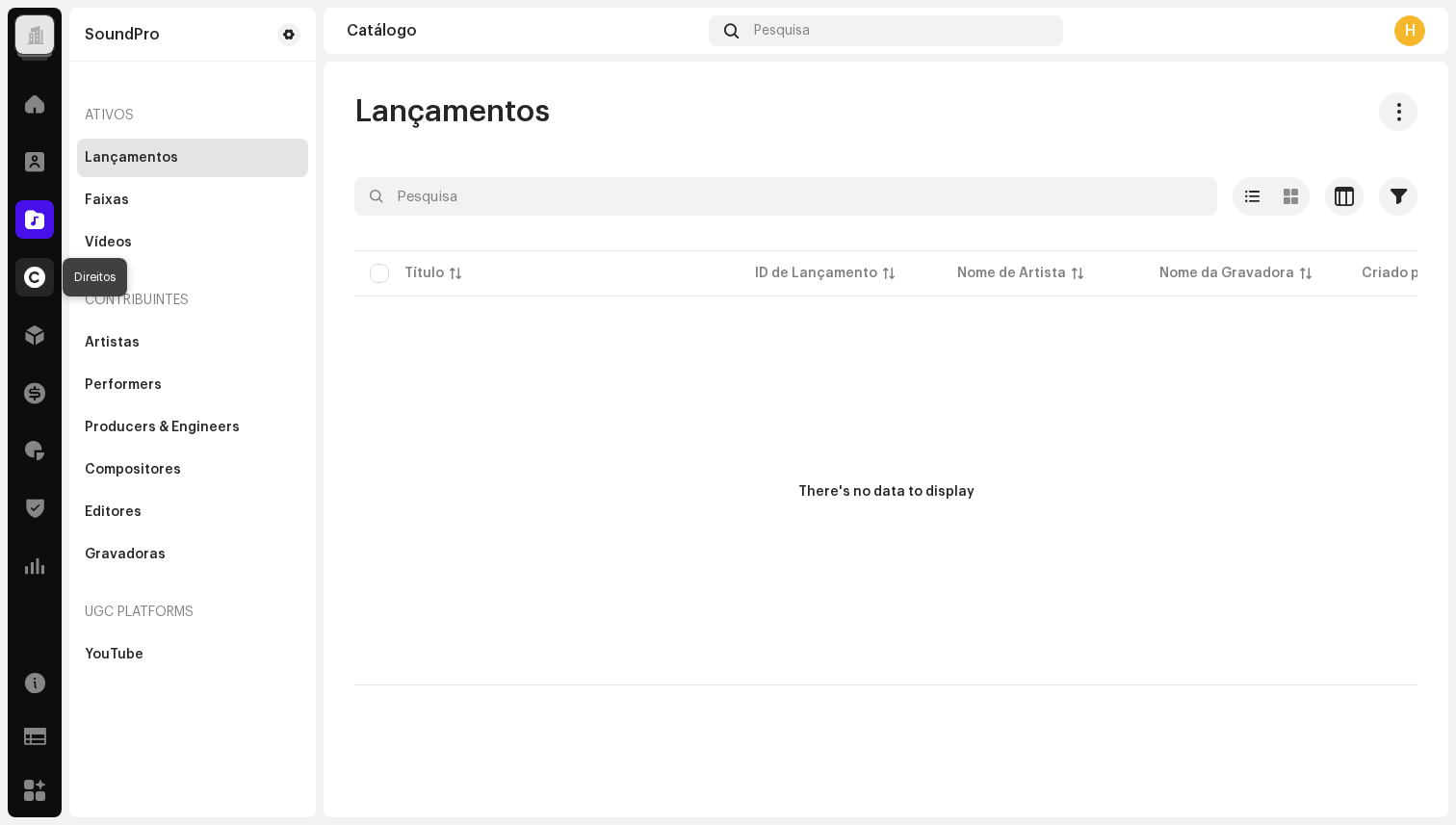
click at [49, 282] on div at bounding box center [34, 277] width 39 height 39
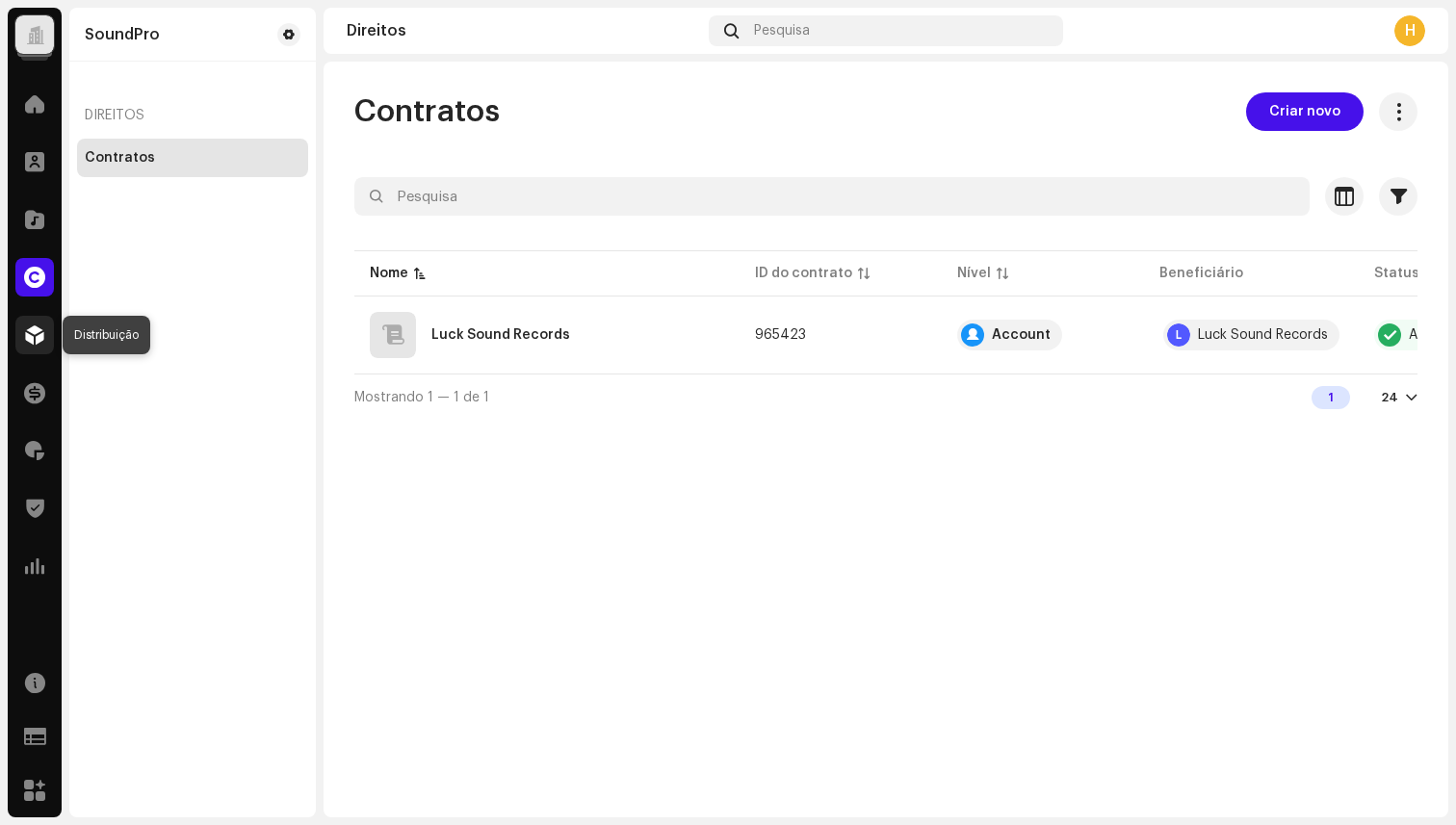
click at [38, 332] on span at bounding box center [34, 334] width 19 height 15
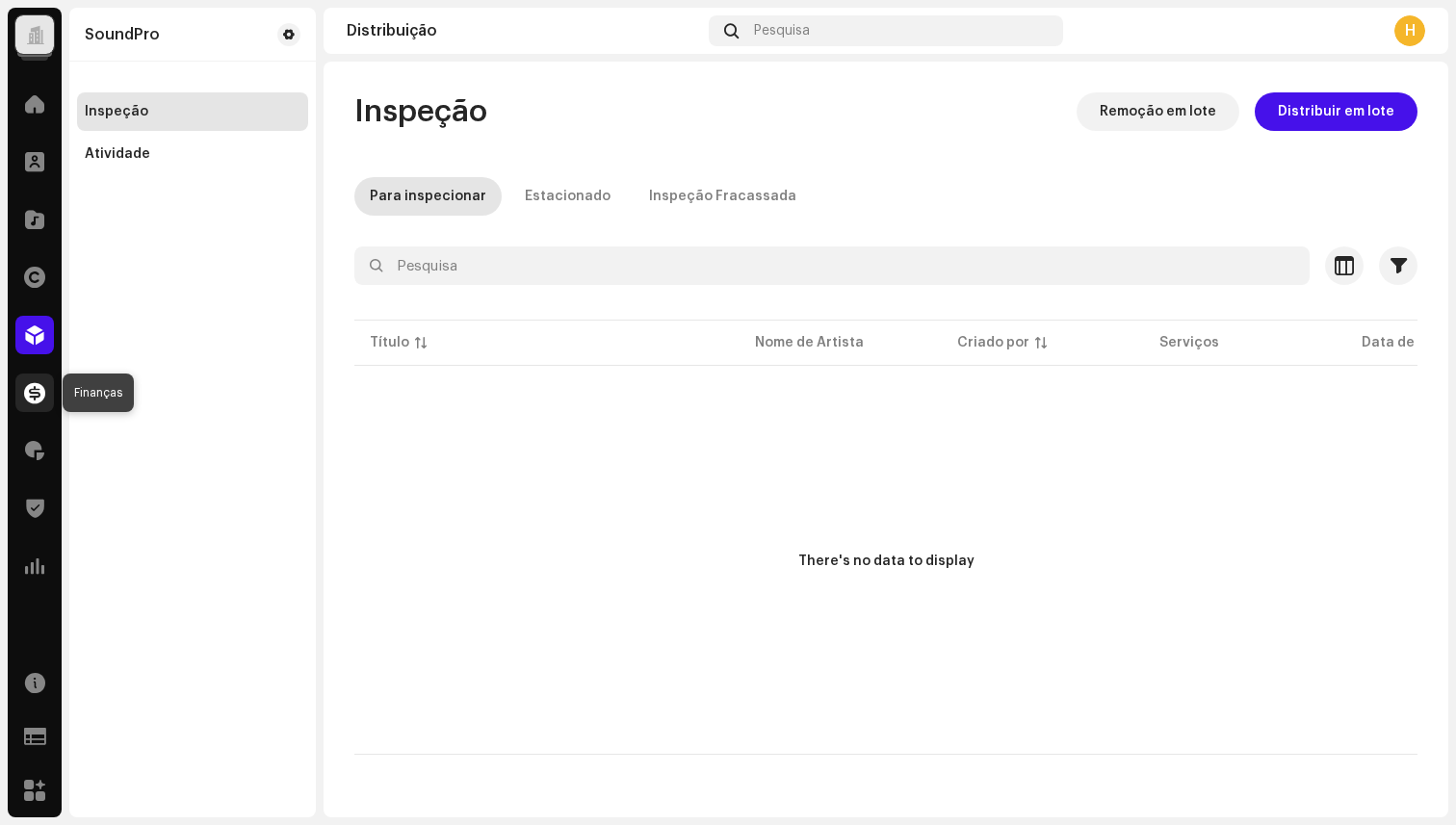
click at [36, 391] on span at bounding box center [34, 392] width 21 height 15
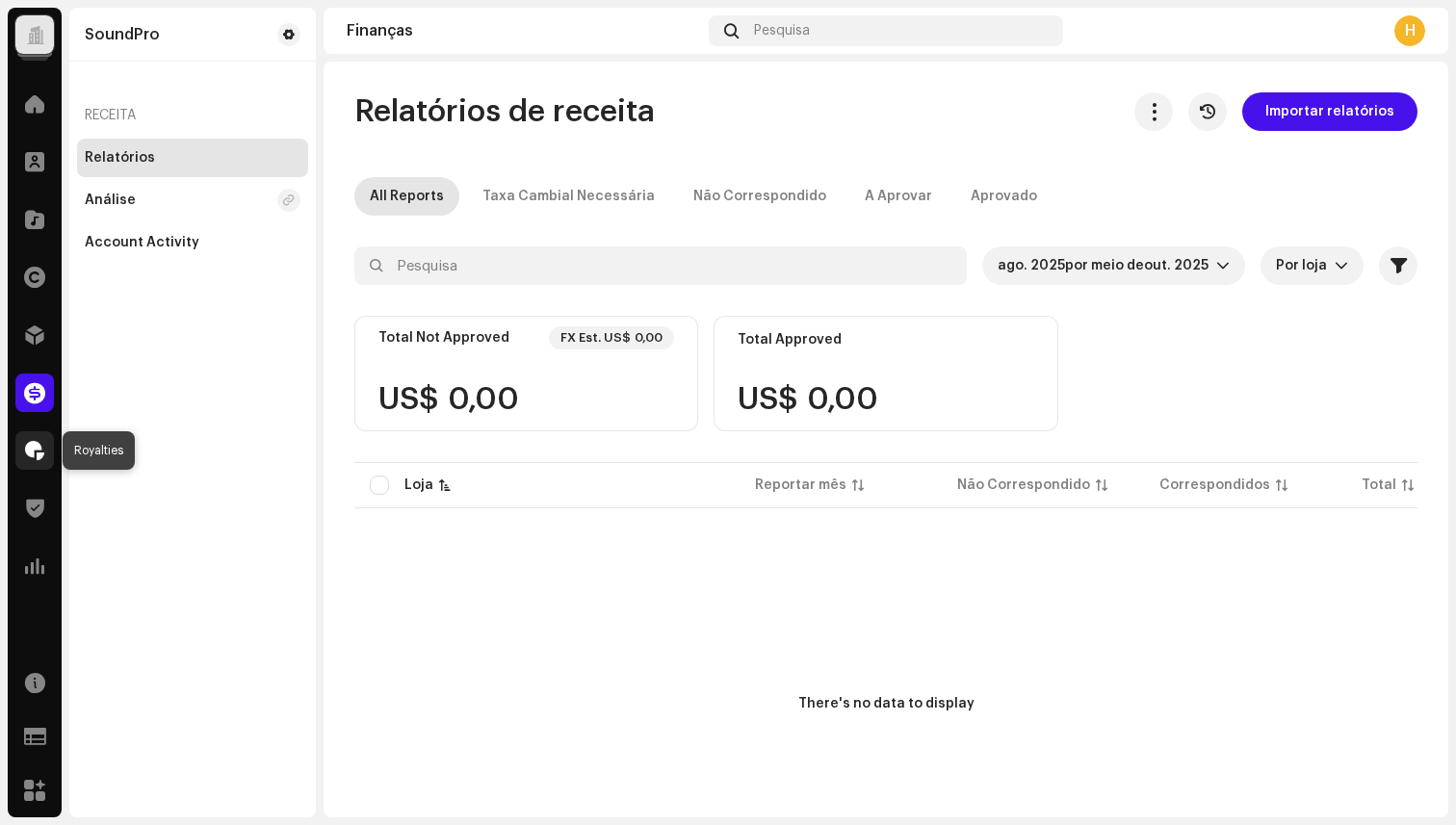
click at [43, 468] on div at bounding box center [34, 450] width 39 height 39
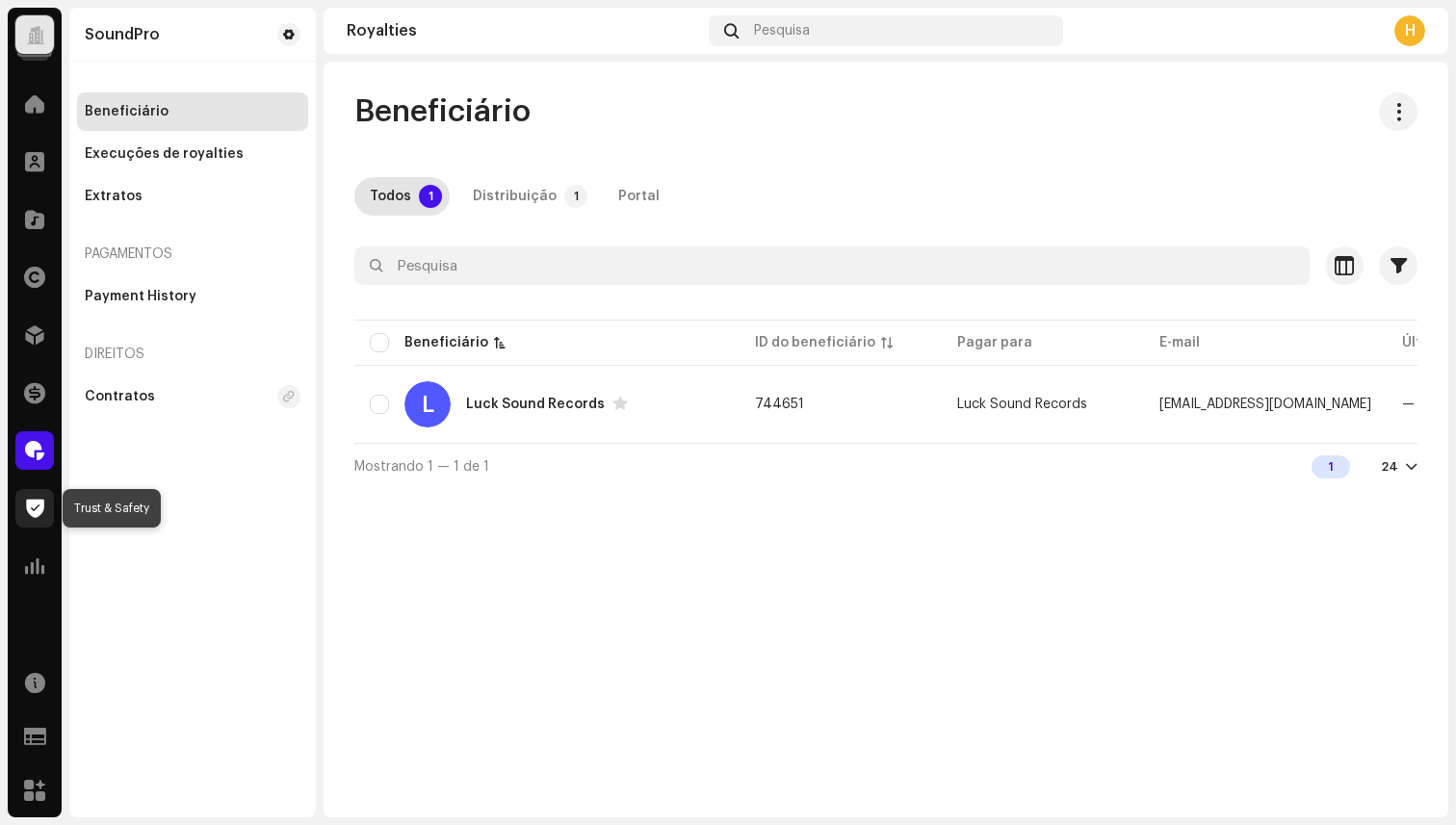
click at [35, 503] on span at bounding box center [35, 508] width 18 height 15
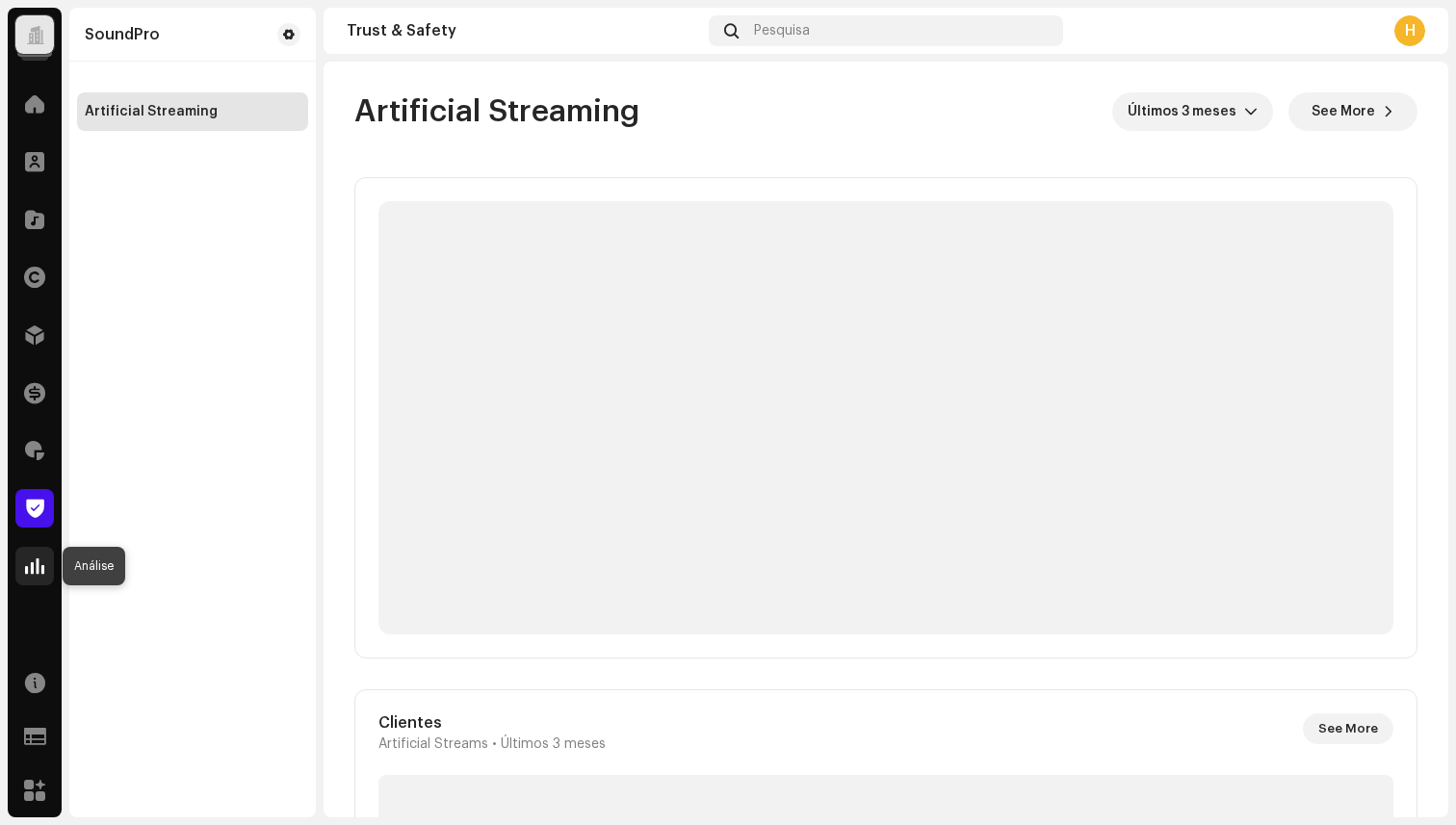
click at [33, 572] on span at bounding box center [34, 566] width 19 height 15
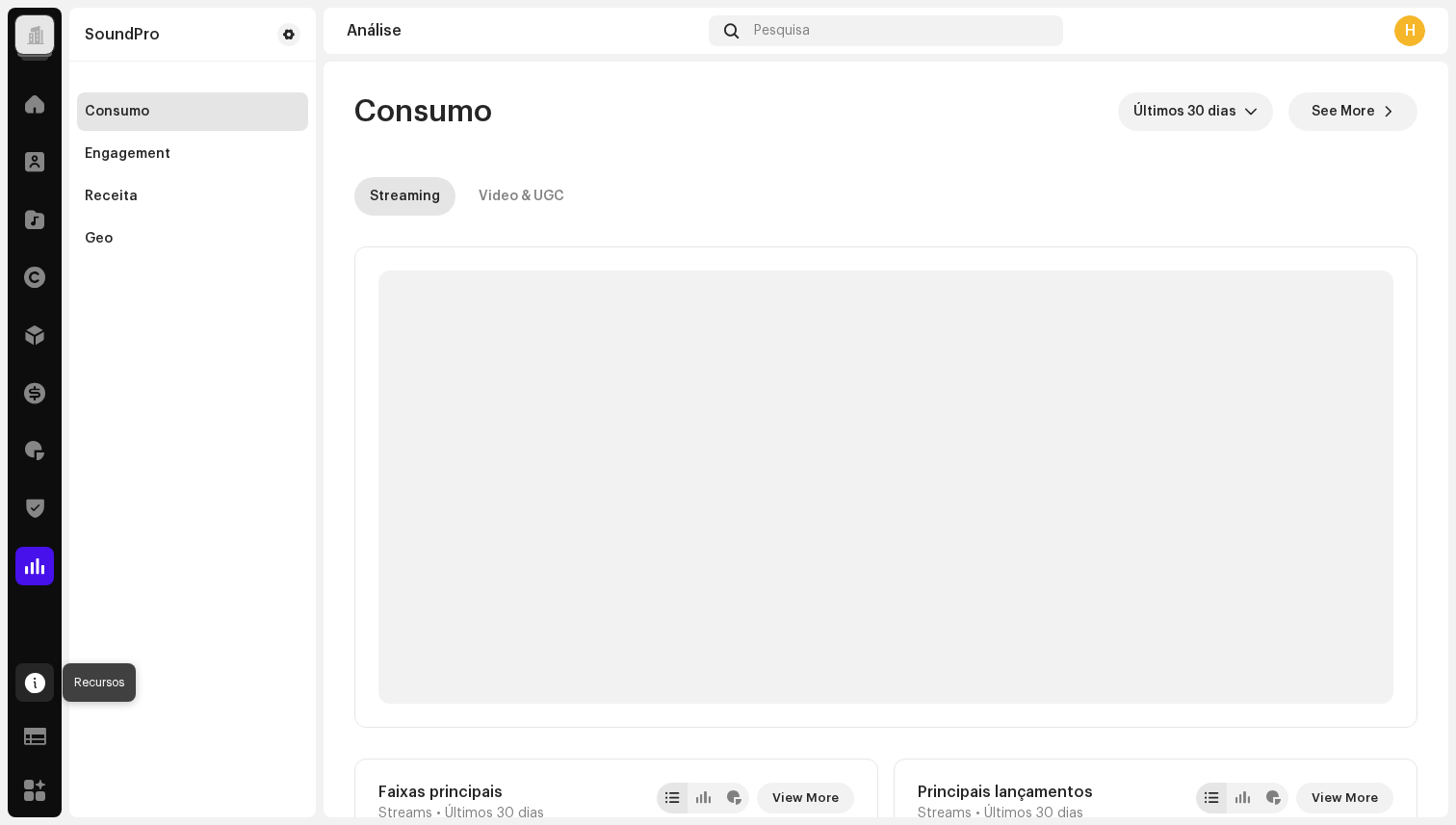
click at [40, 679] on span at bounding box center [35, 682] width 20 height 15
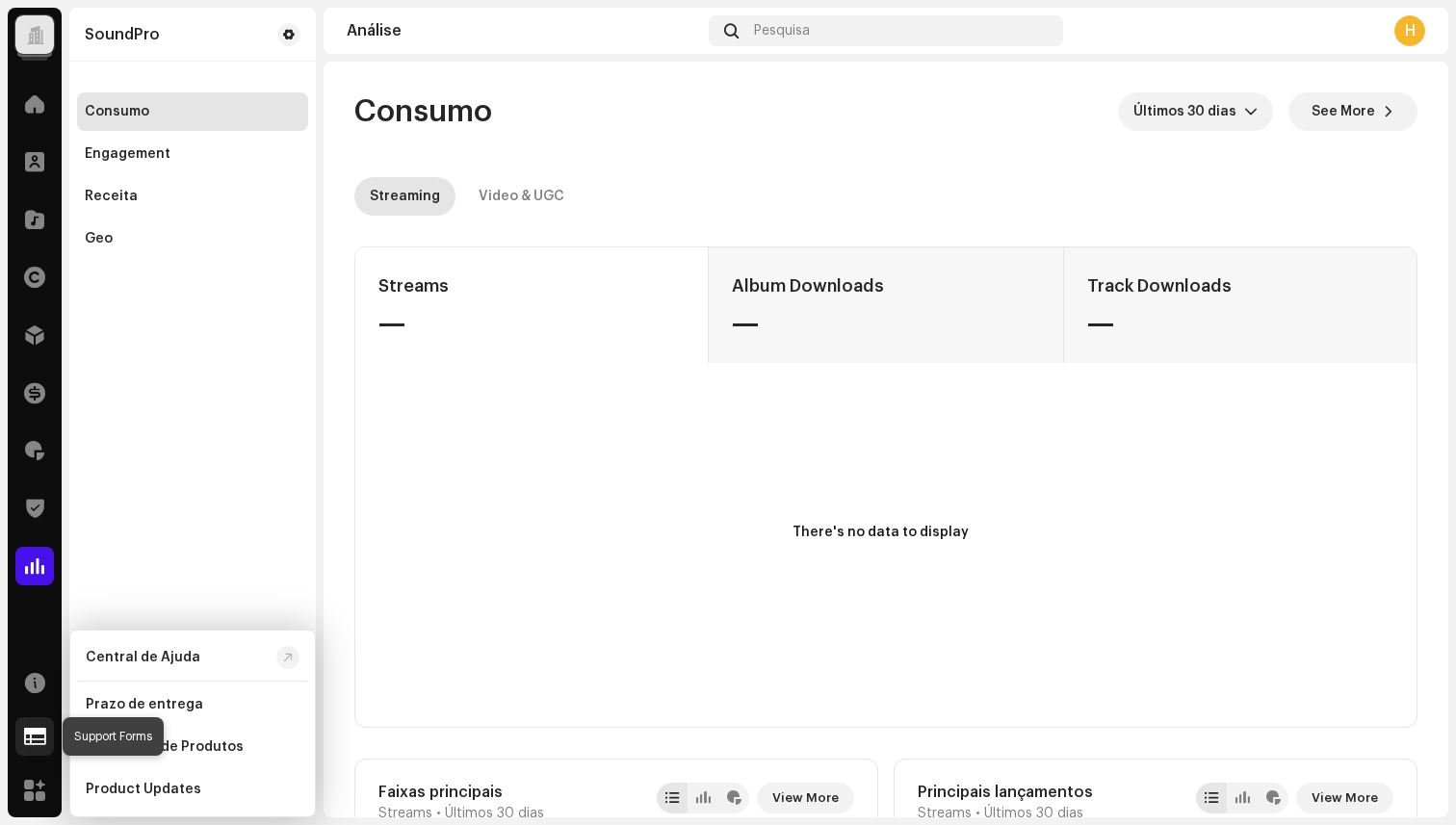
click at [41, 726] on div at bounding box center [34, 736] width 39 height 39
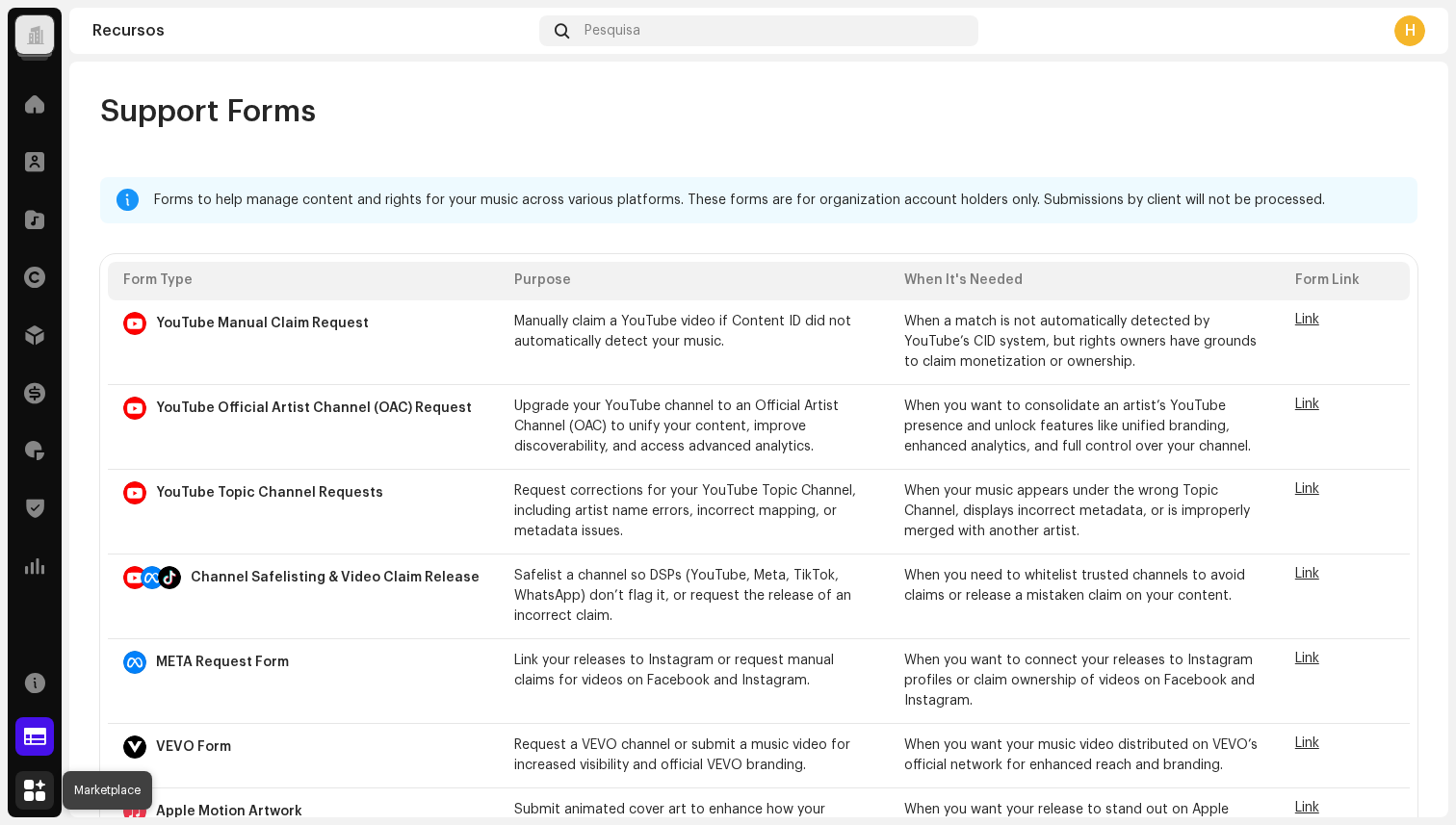
click at [27, 785] on span at bounding box center [34, 789] width 21 height 15
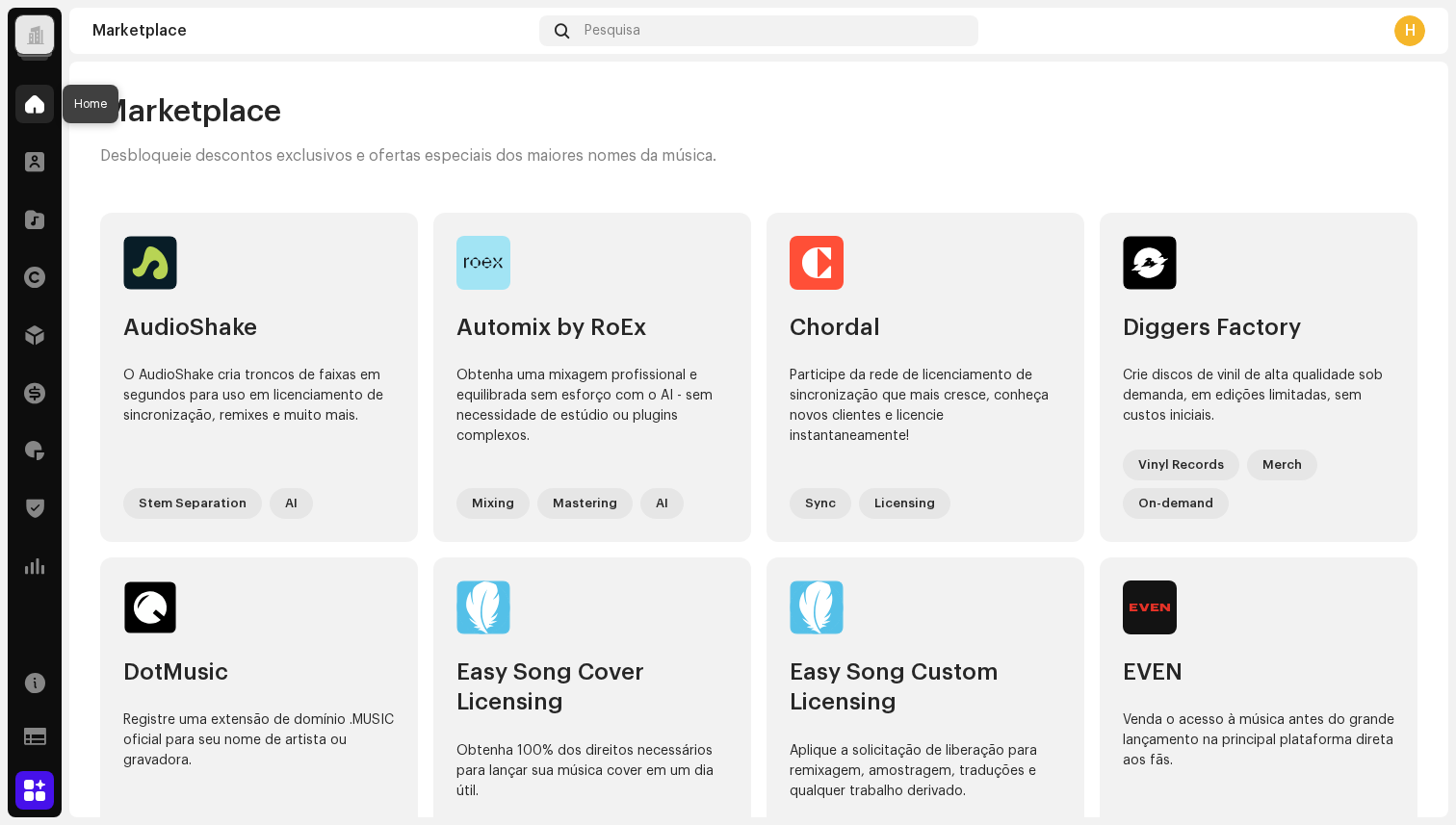
click at [35, 106] on span at bounding box center [34, 103] width 19 height 15
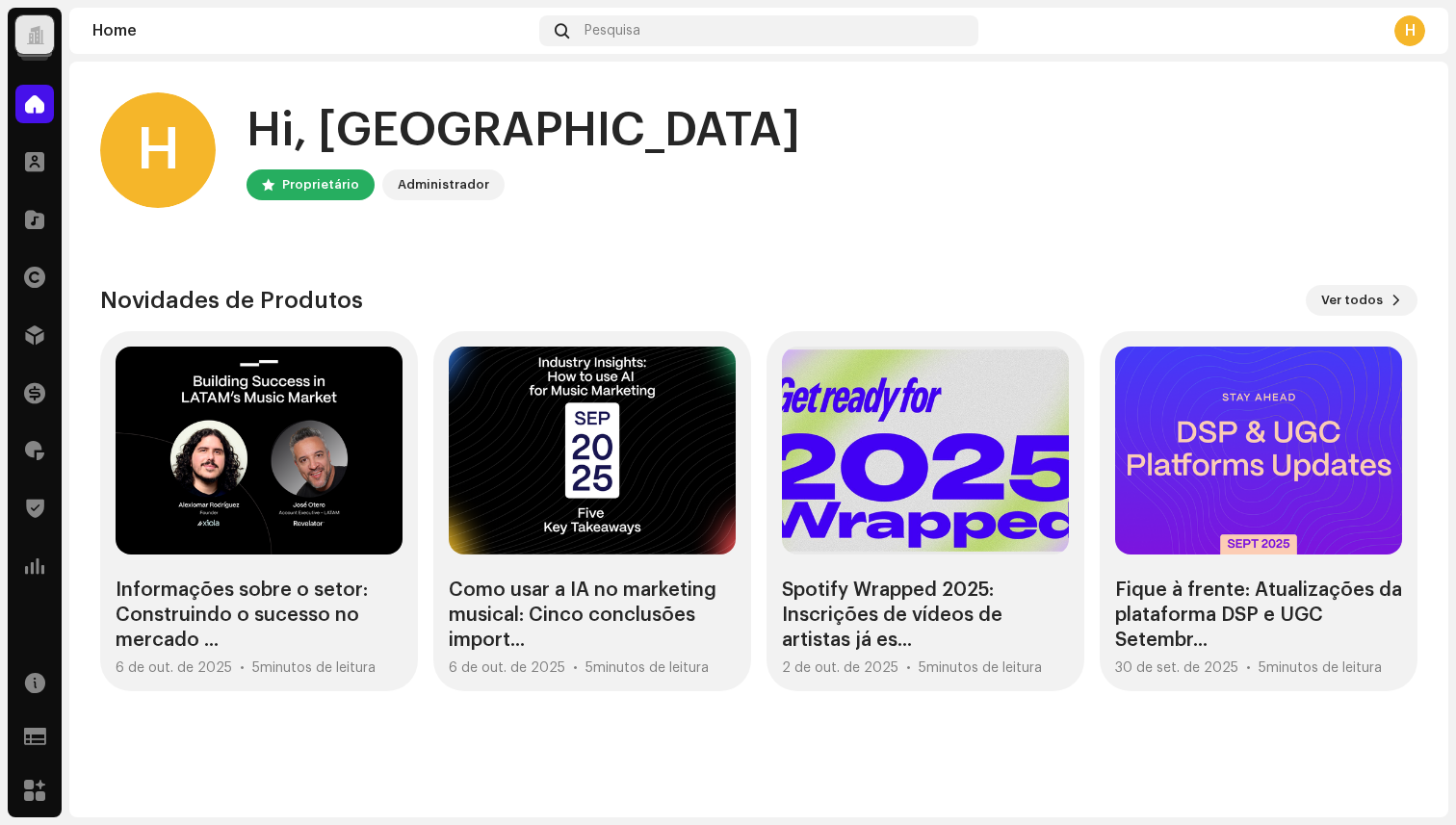
click at [44, 24] on div at bounding box center [34, 34] width 39 height 39
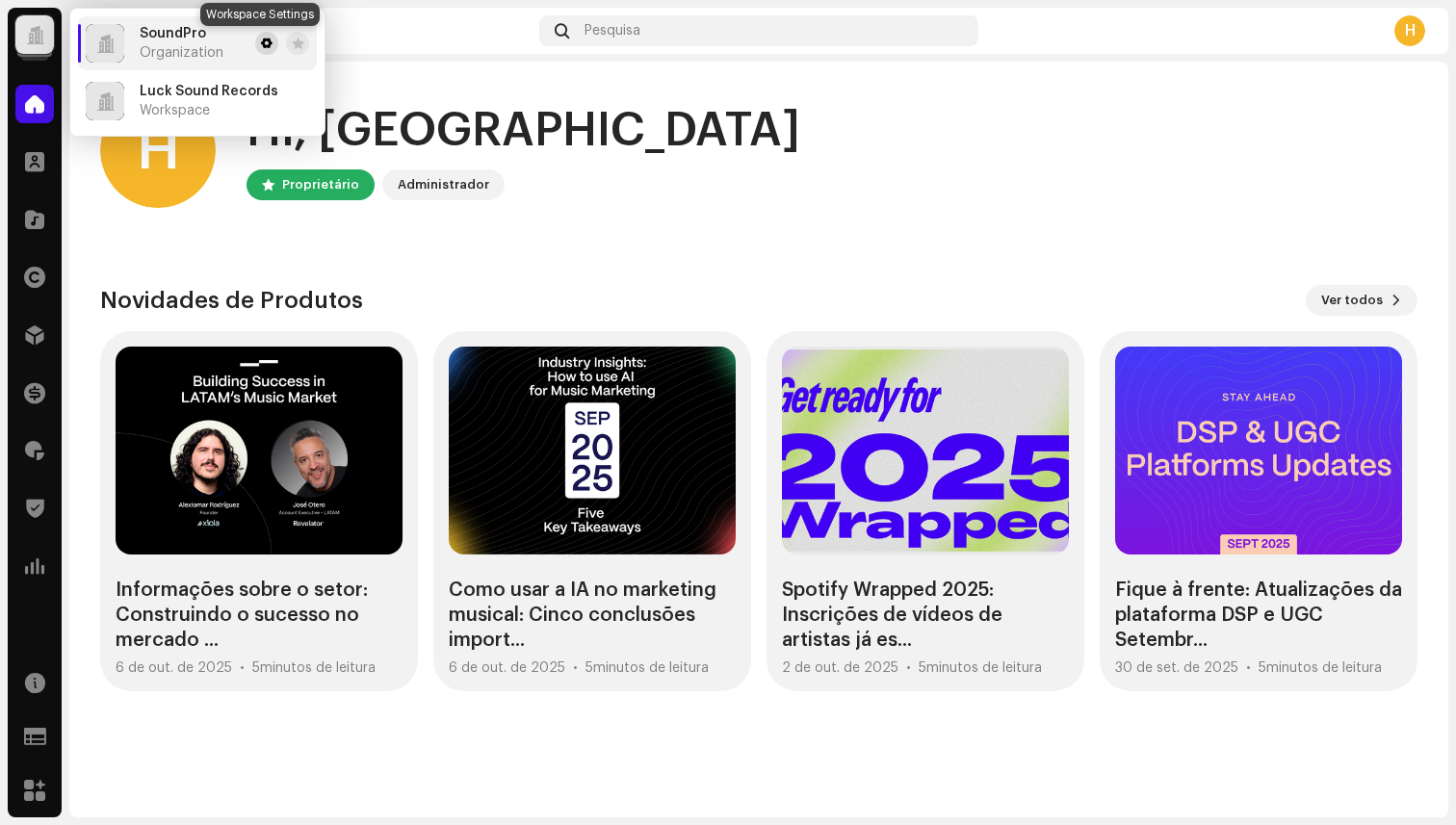
click at [261, 43] on span at bounding box center [267, 43] width 12 height 15
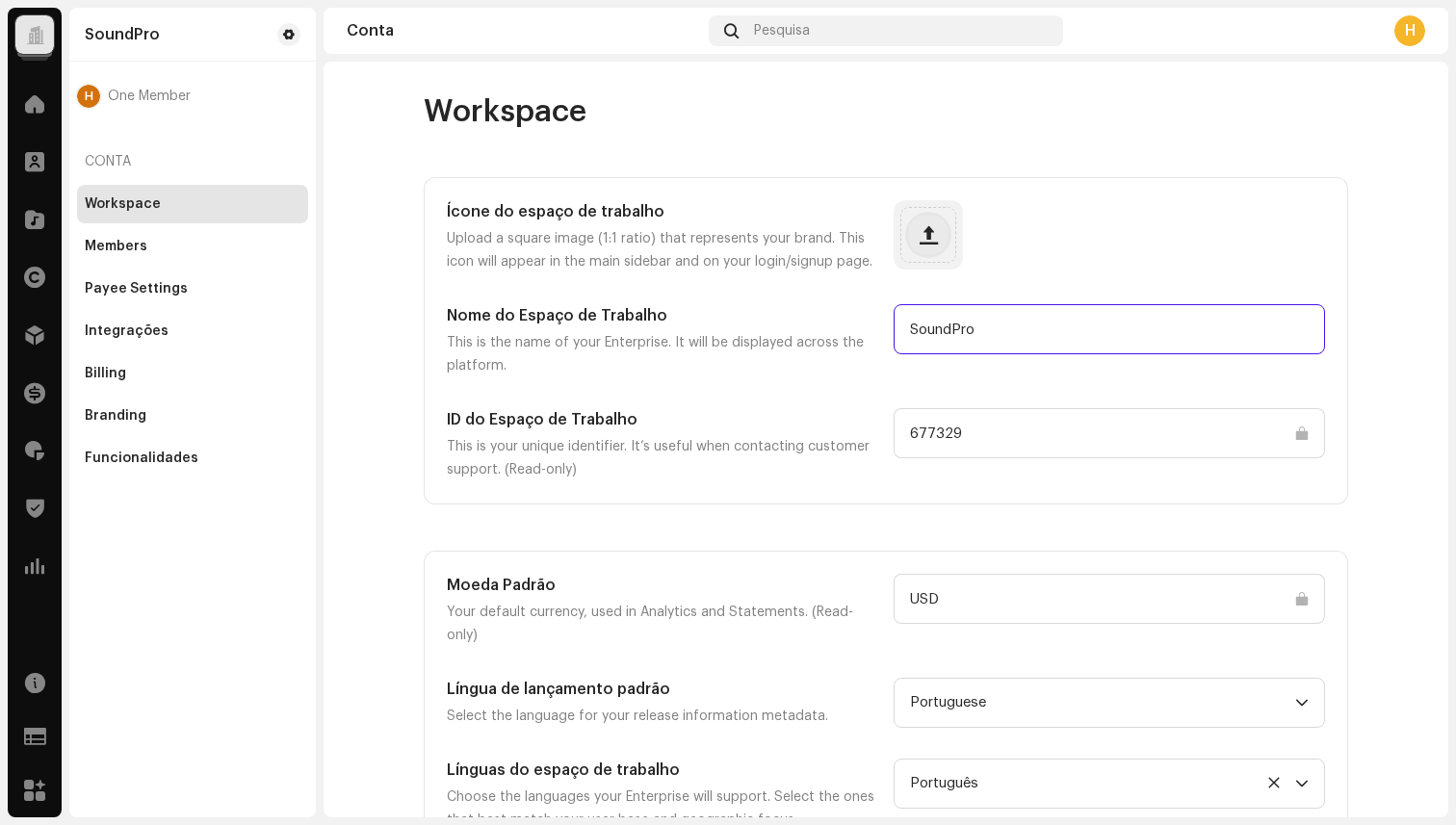
drag, startPoint x: 980, startPoint y: 334, endPoint x: 884, endPoint y: 334, distance: 96.0
click at [884, 334] on div "Nome do Espaço de Trabalho This is the name of your Enterprise. It will be disp…" at bounding box center [885, 341] width 878 height 74
click at [970, 327] on input "SoundPro" at bounding box center [1110, 329] width 432 height 50
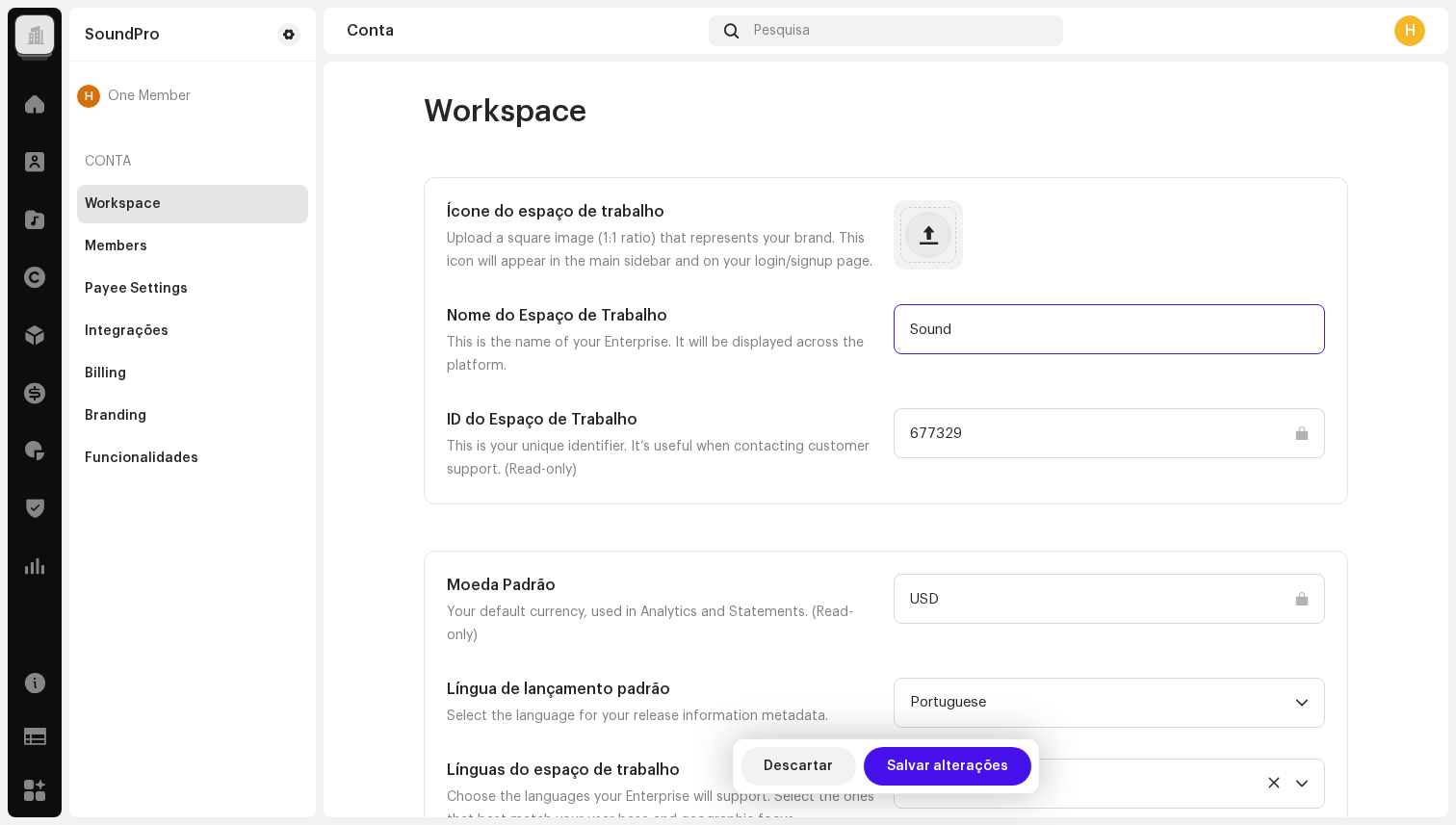
click at [908, 330] on input "Sound" at bounding box center [1110, 329] width 432 height 50
type input "UpSound"
click at [982, 376] on div "UpSound" at bounding box center [1110, 341] width 432 height 74
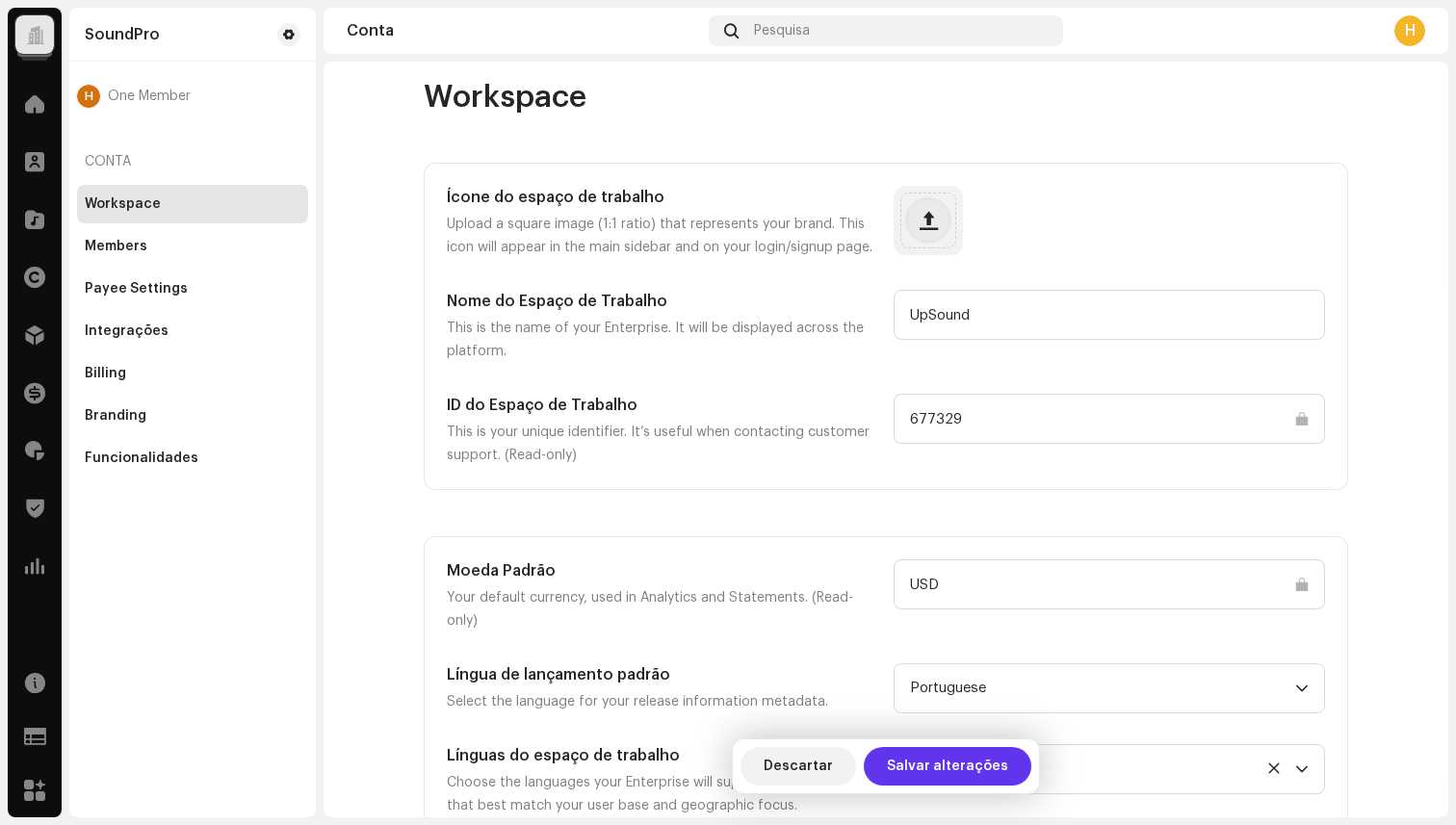
click at [925, 768] on span "Salvar alterações" at bounding box center [948, 766] width 121 height 39
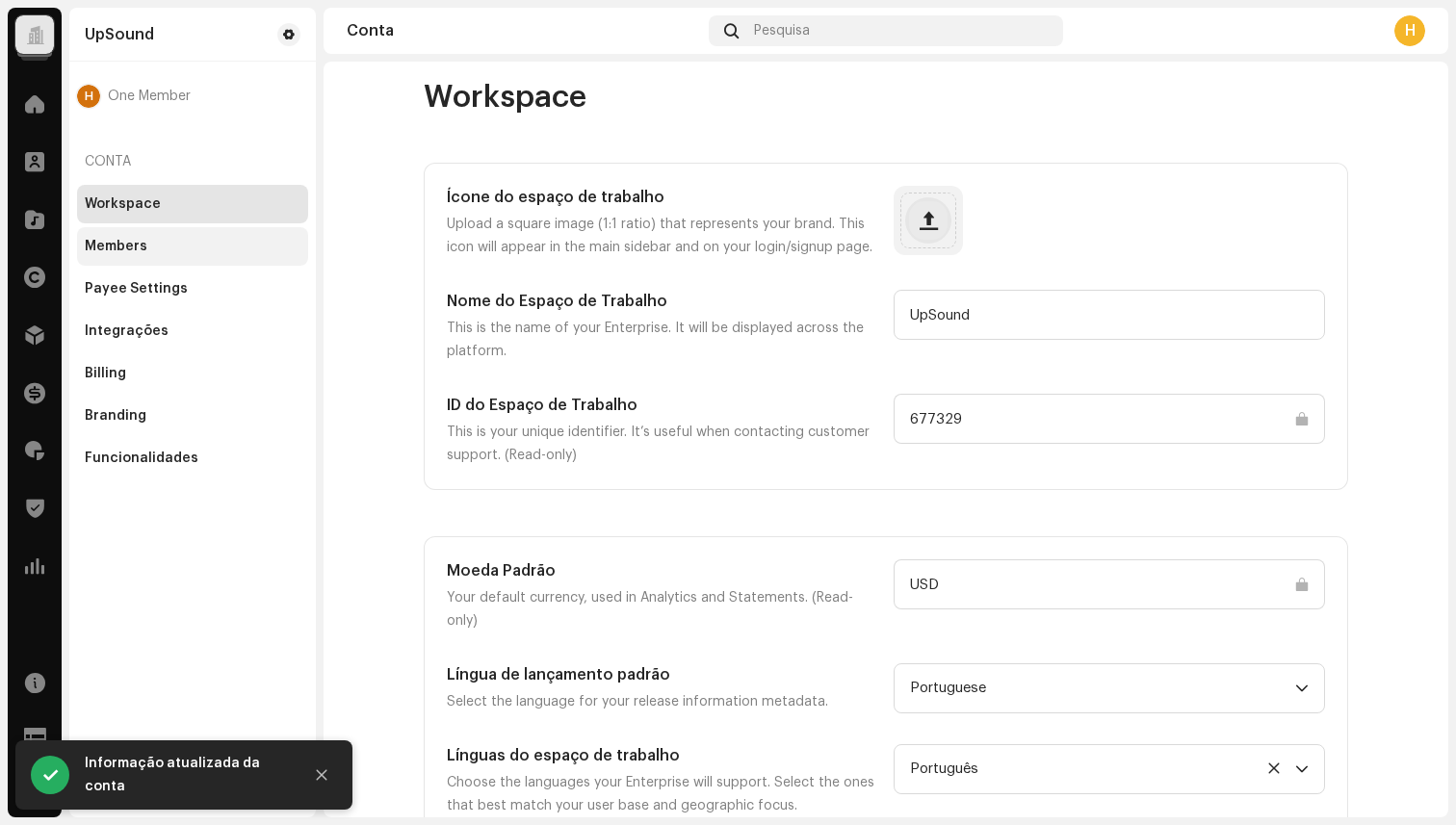
click at [143, 259] on div "Members" at bounding box center [192, 247] width 231 height 39
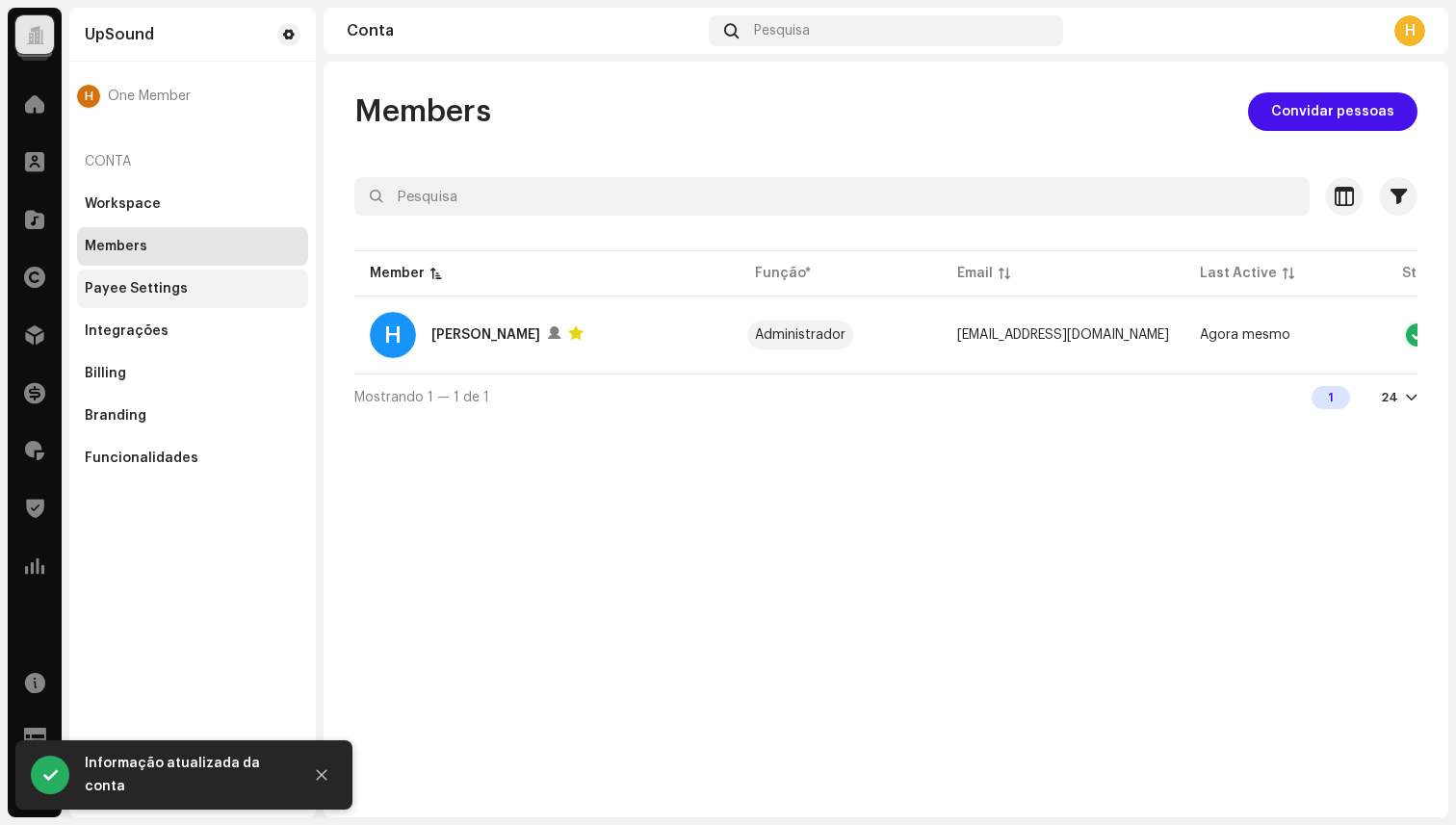
click at [150, 298] on div "Payee Settings" at bounding box center [192, 288] width 231 height 39
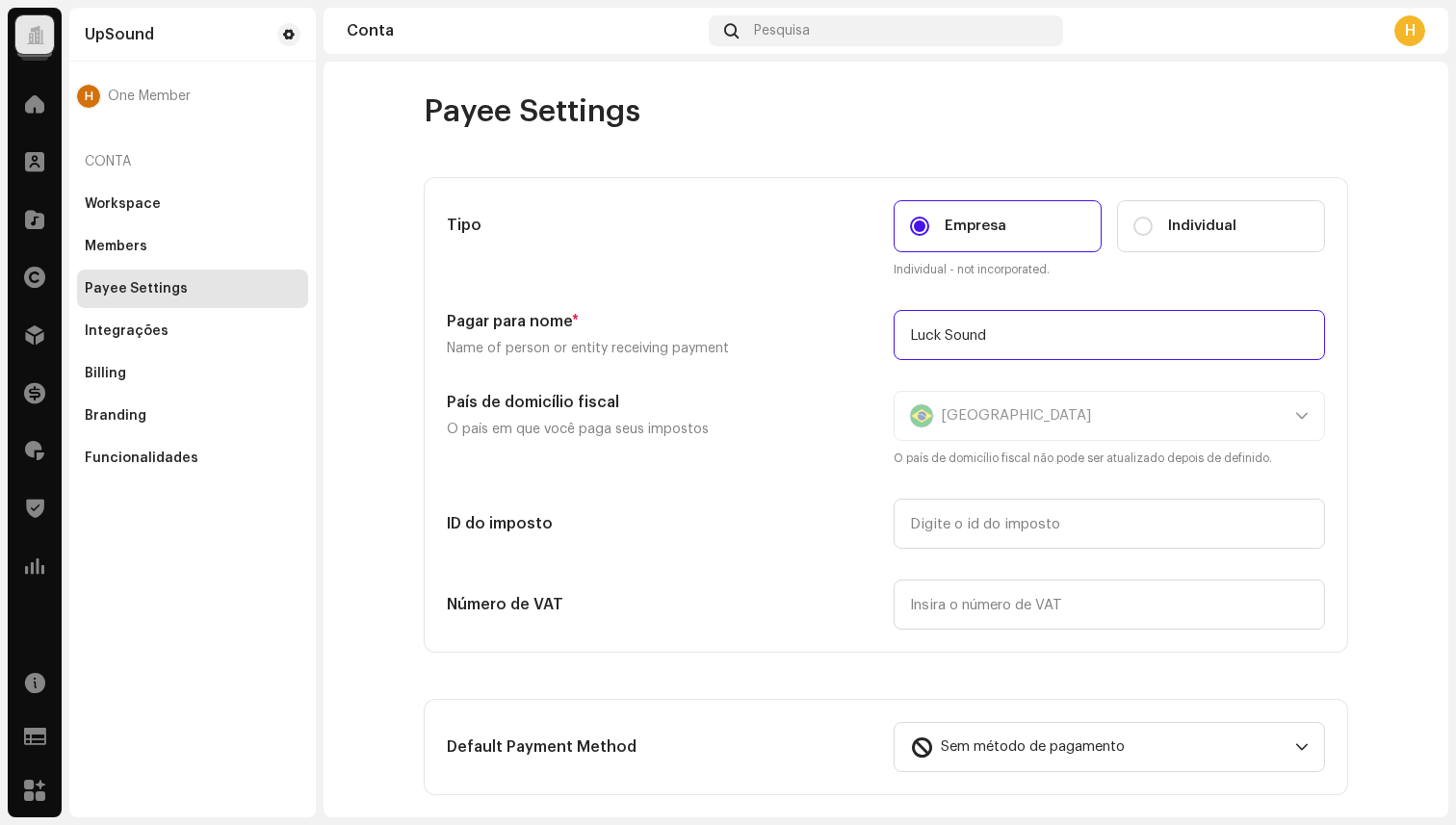
drag, startPoint x: 1003, startPoint y: 340, endPoint x: 864, endPoint y: 338, distance: 139.0
click at [864, 338] on div "Pagar para nome * Name of person or entity receiving payment Luck Sound" at bounding box center [885, 335] width 878 height 50
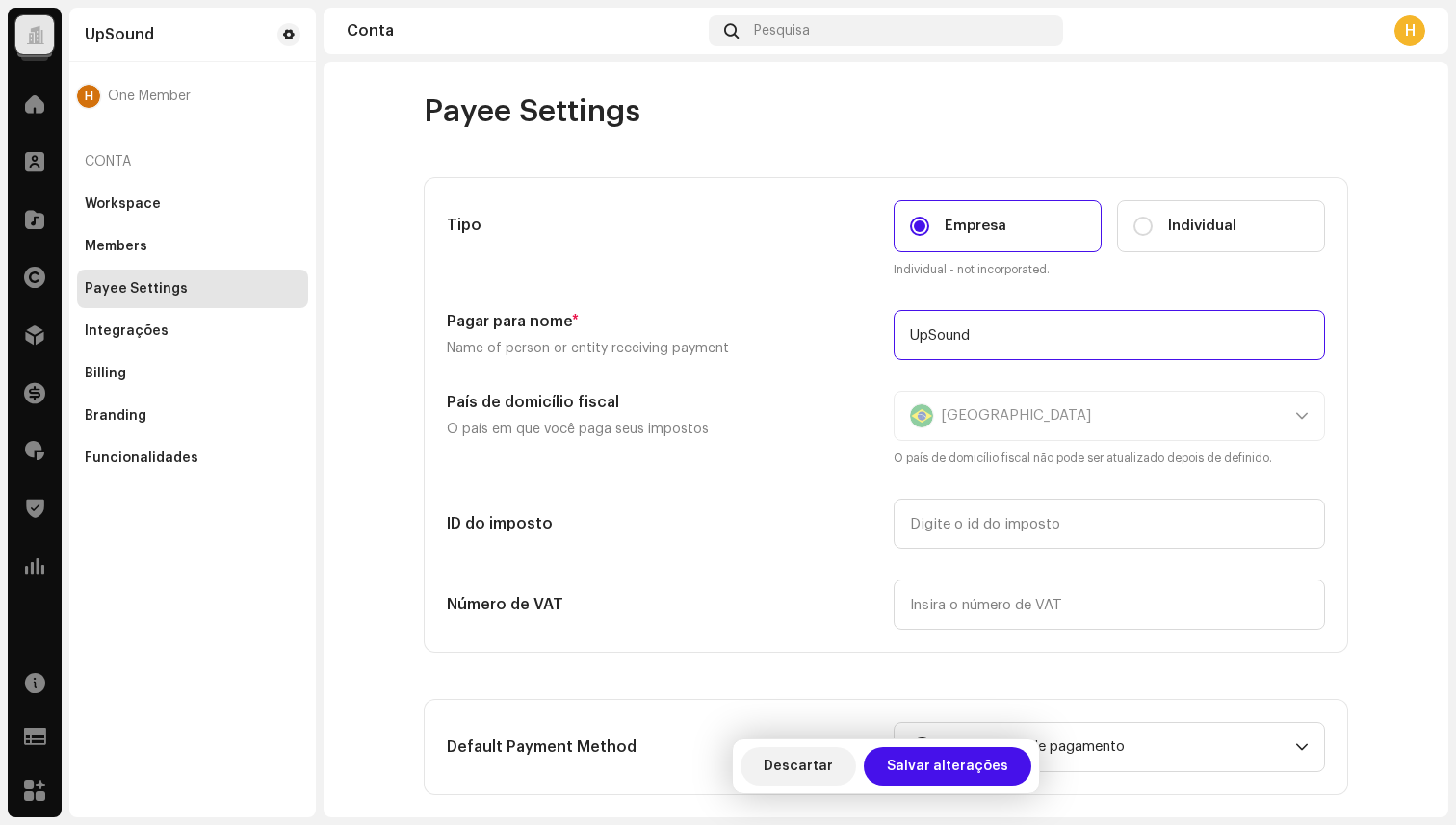
type input "UpSound"
click at [959, 385] on div "Tipo Empresa Individual Individual - not incorporated. Pagar para nome * Name o…" at bounding box center [885, 414] width 878 height 429
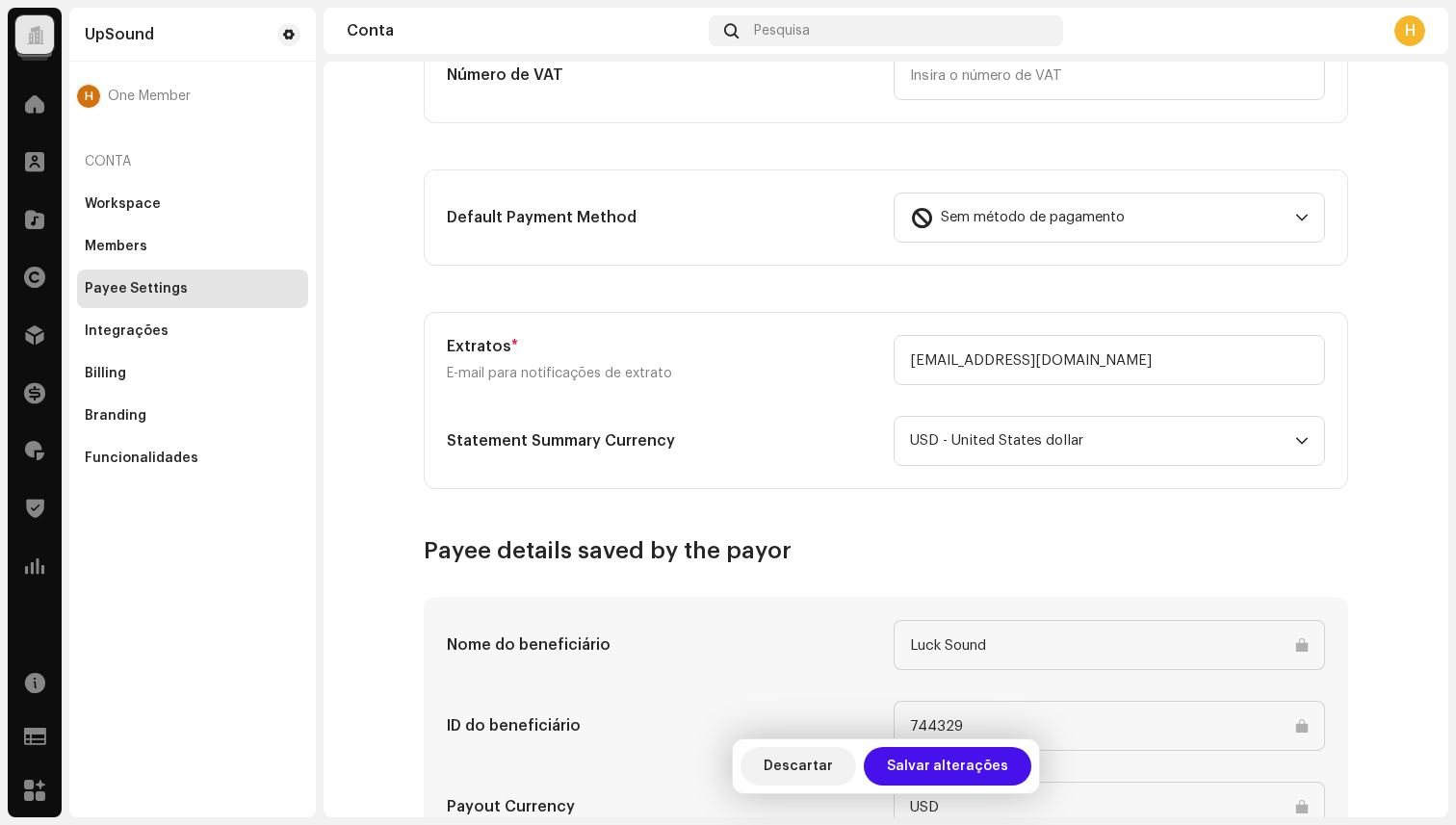
scroll to position [534, 0]
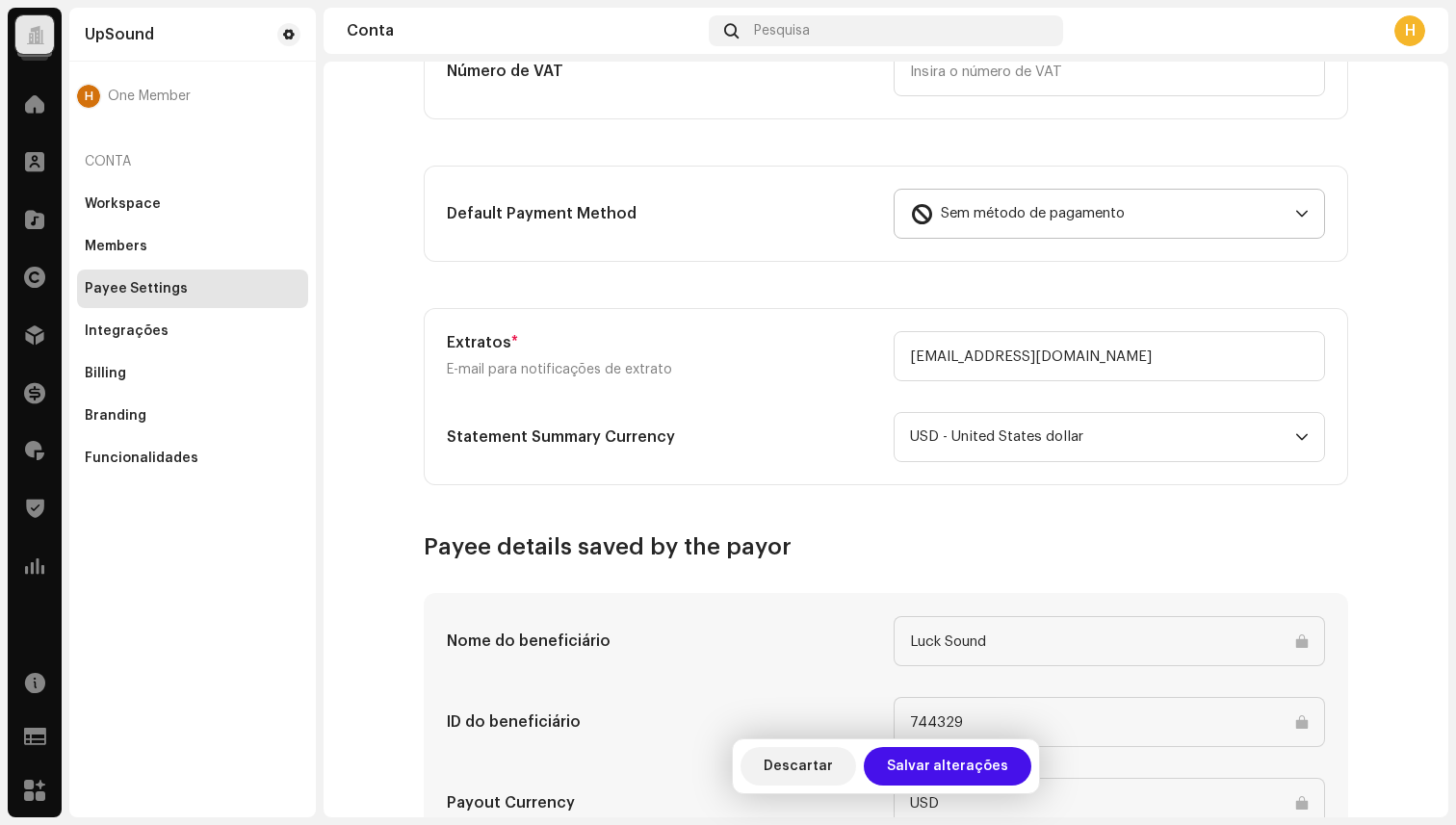
click at [1004, 210] on span "Sem método de pagamento" at bounding box center [1032, 214] width 184 height 48
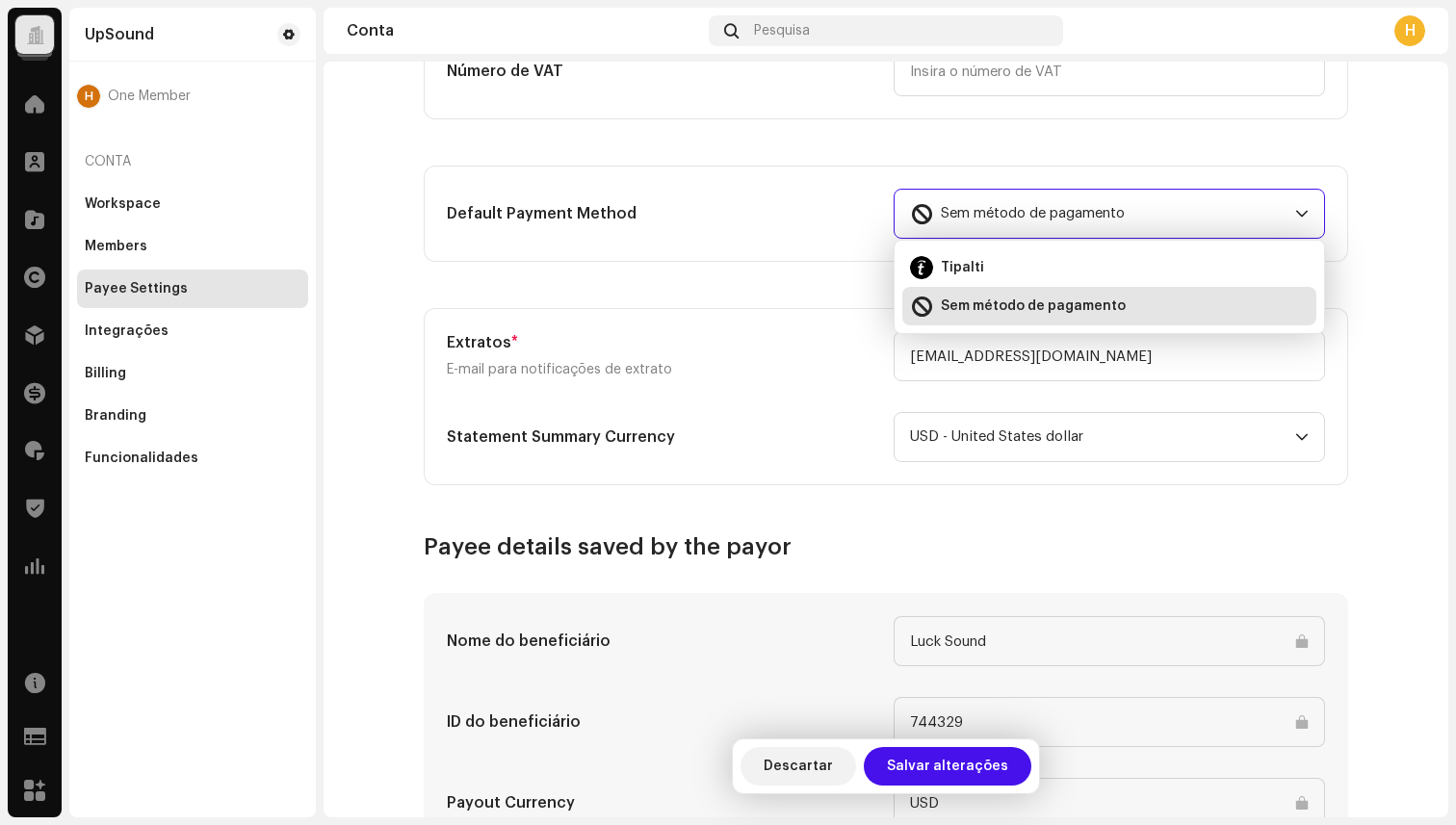
click at [1003, 215] on span "Sem método de pagamento" at bounding box center [1032, 214] width 184 height 48
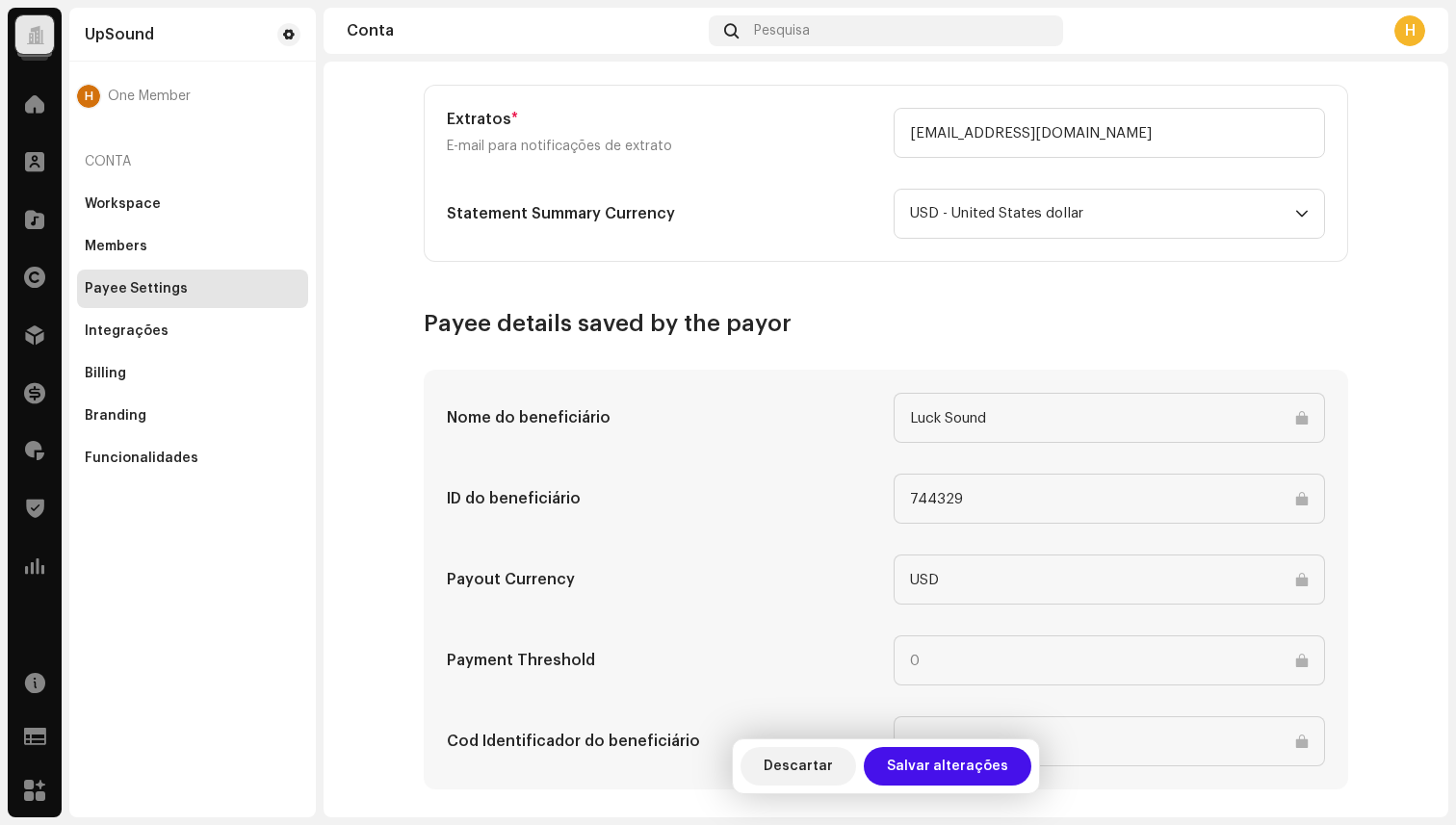
scroll to position [775, 0]
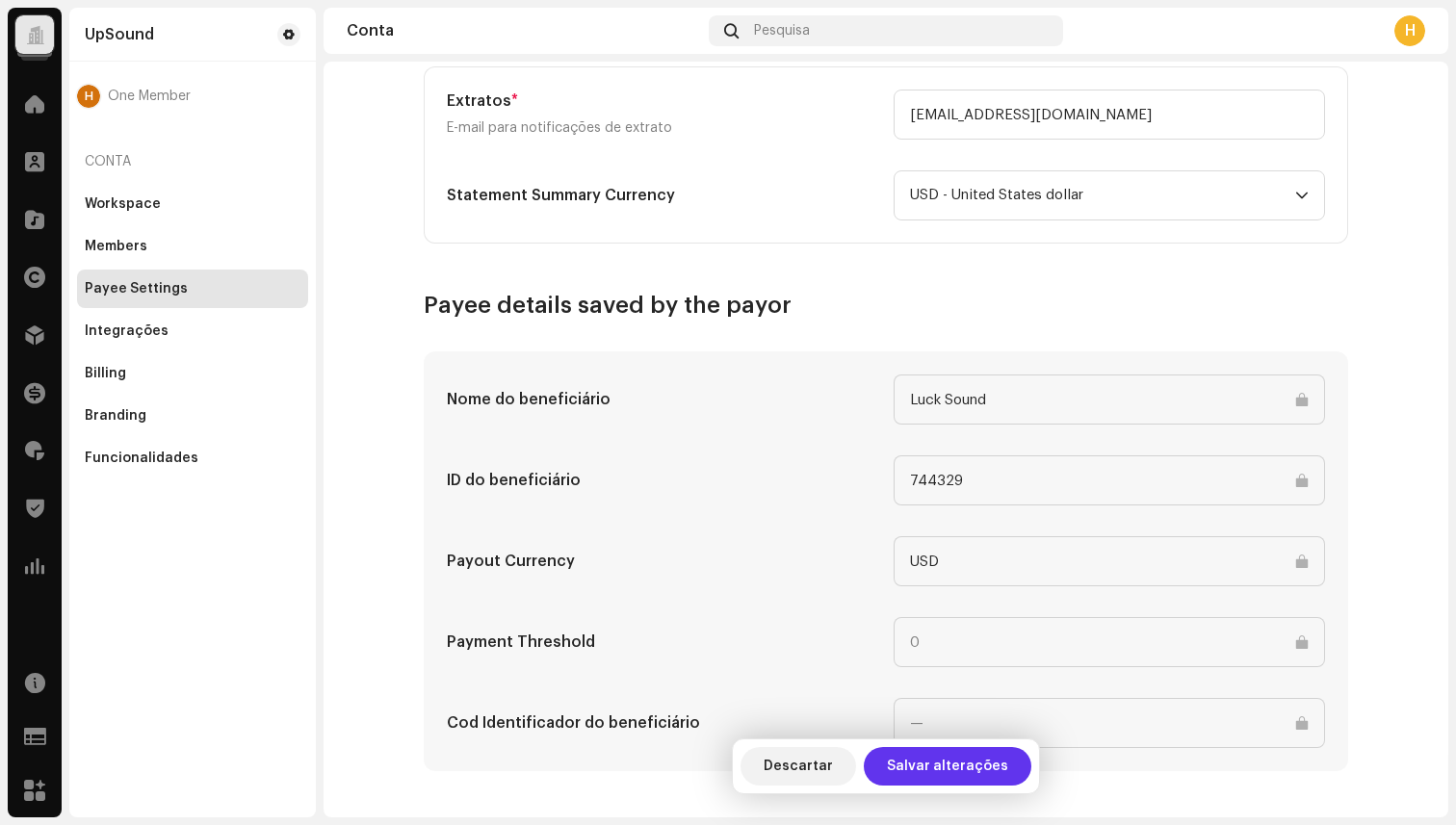
click at [973, 762] on span "Salvar alterações" at bounding box center [948, 766] width 121 height 39
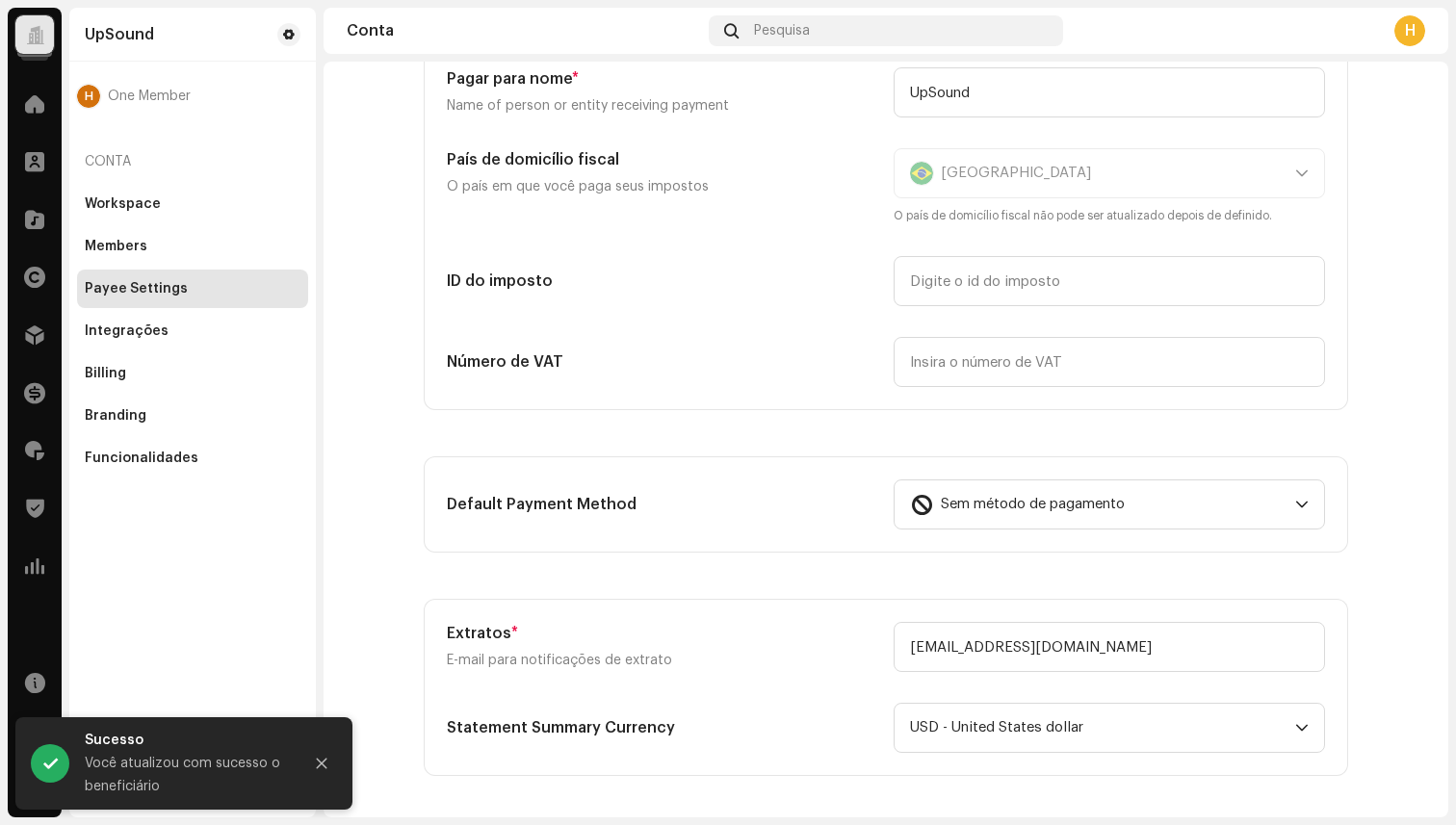
scroll to position [0, 0]
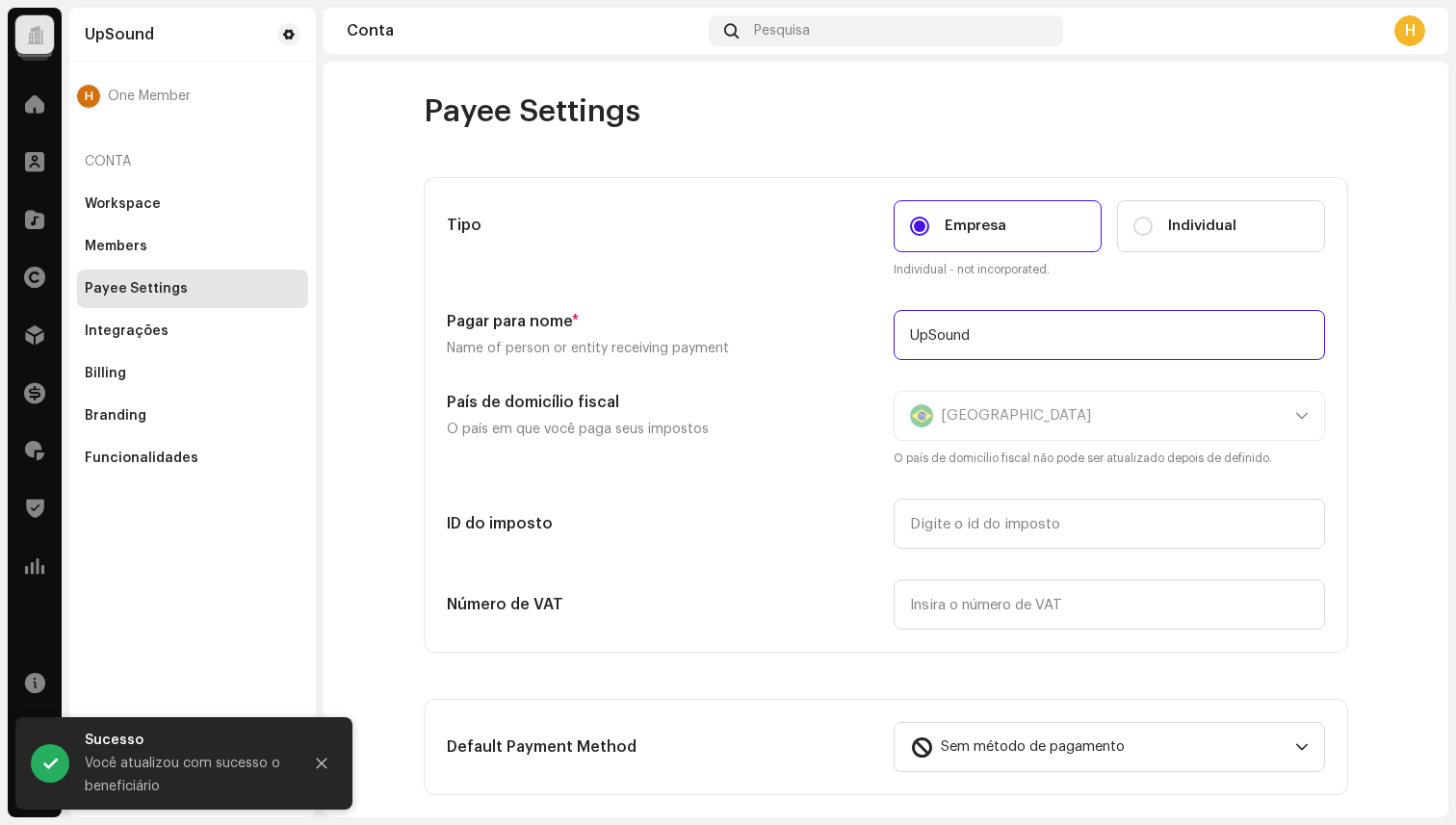
click at [1009, 336] on input "UpSound" at bounding box center [1110, 335] width 432 height 50
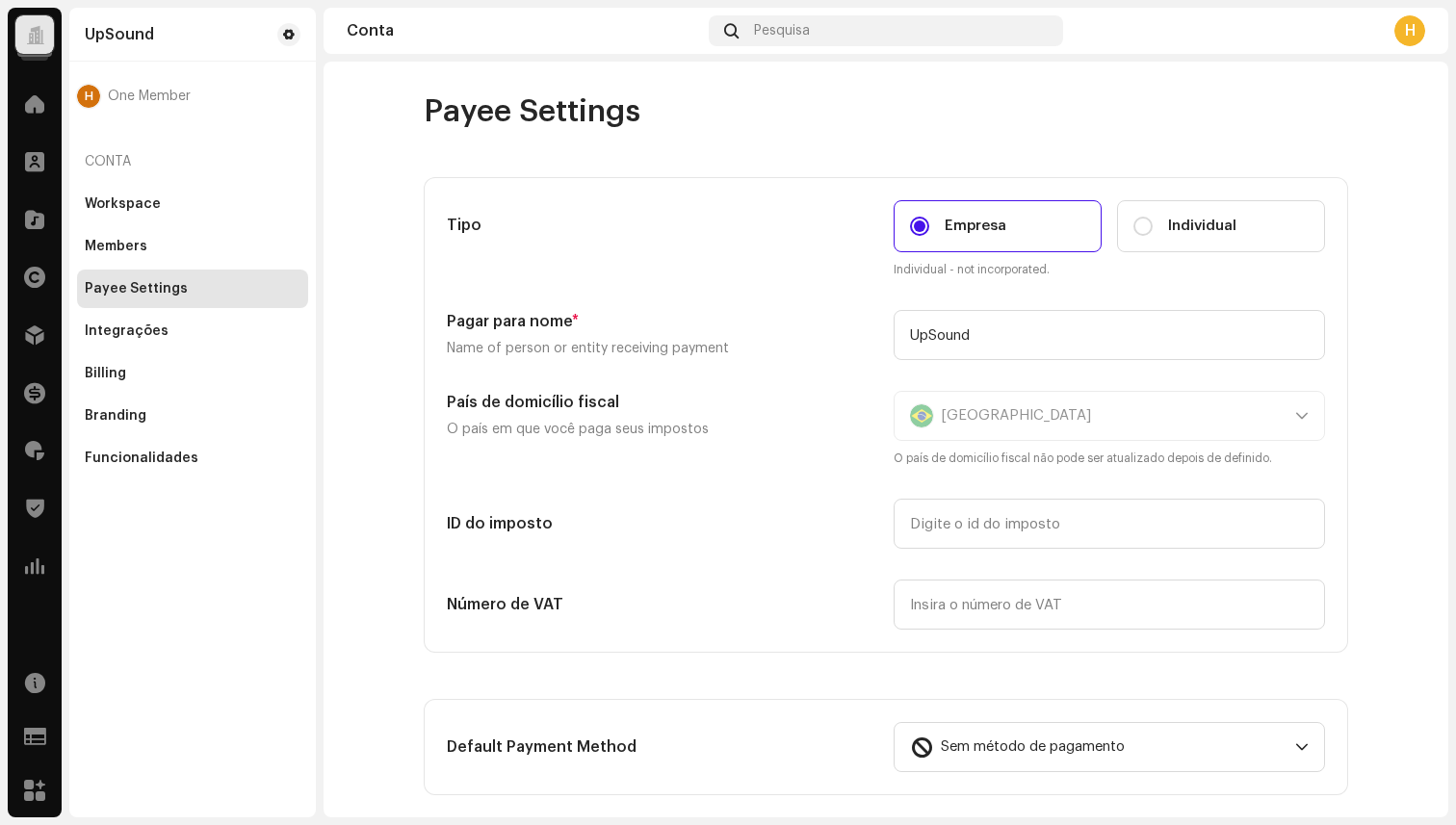
click at [819, 352] on p "Name of person or entity receiving payment" at bounding box center [662, 348] width 432 height 23
click at [130, 332] on div "Integrações" at bounding box center [126, 330] width 84 height 15
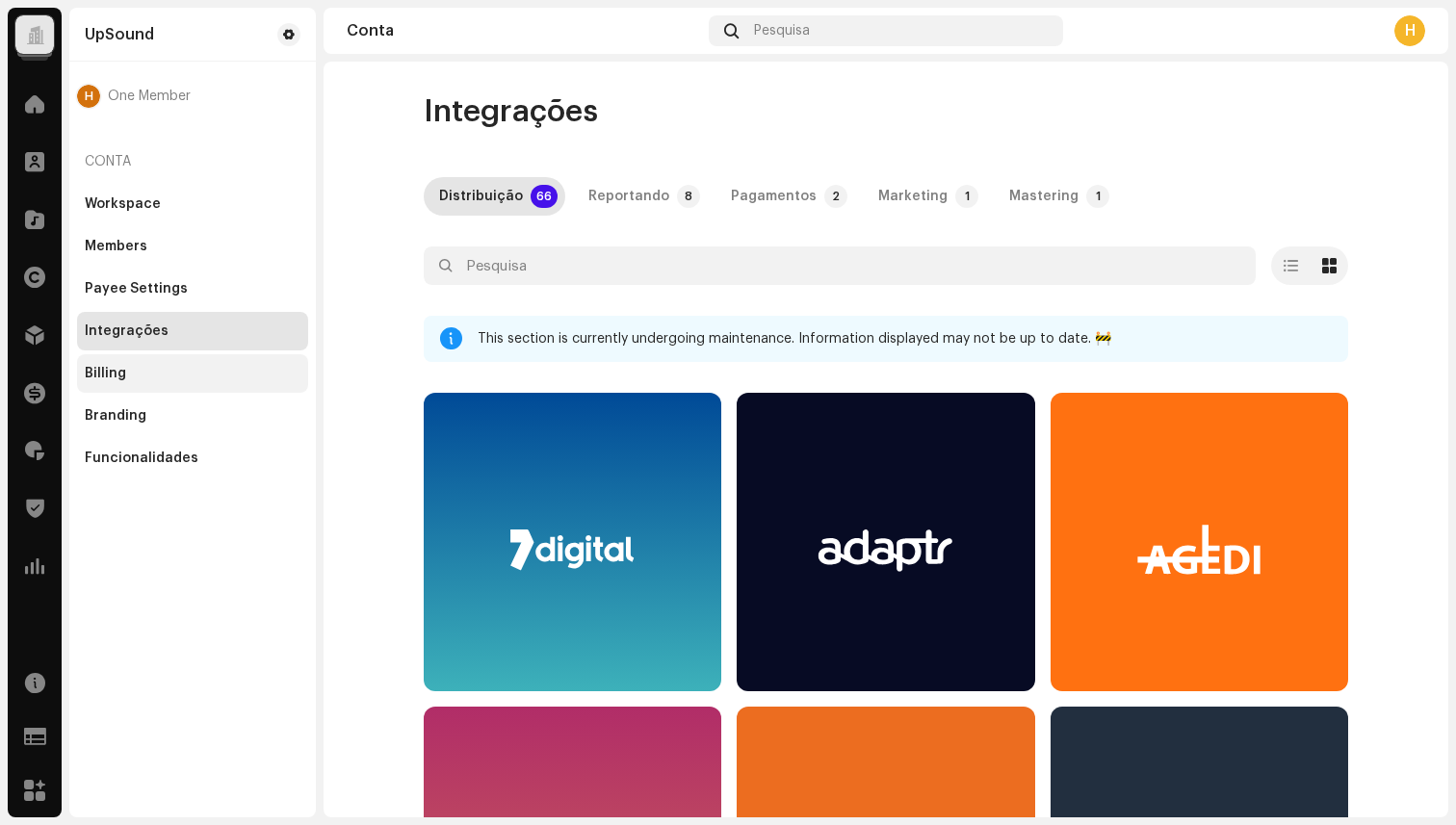
click at [133, 374] on div "Billing" at bounding box center [192, 373] width 216 height 15
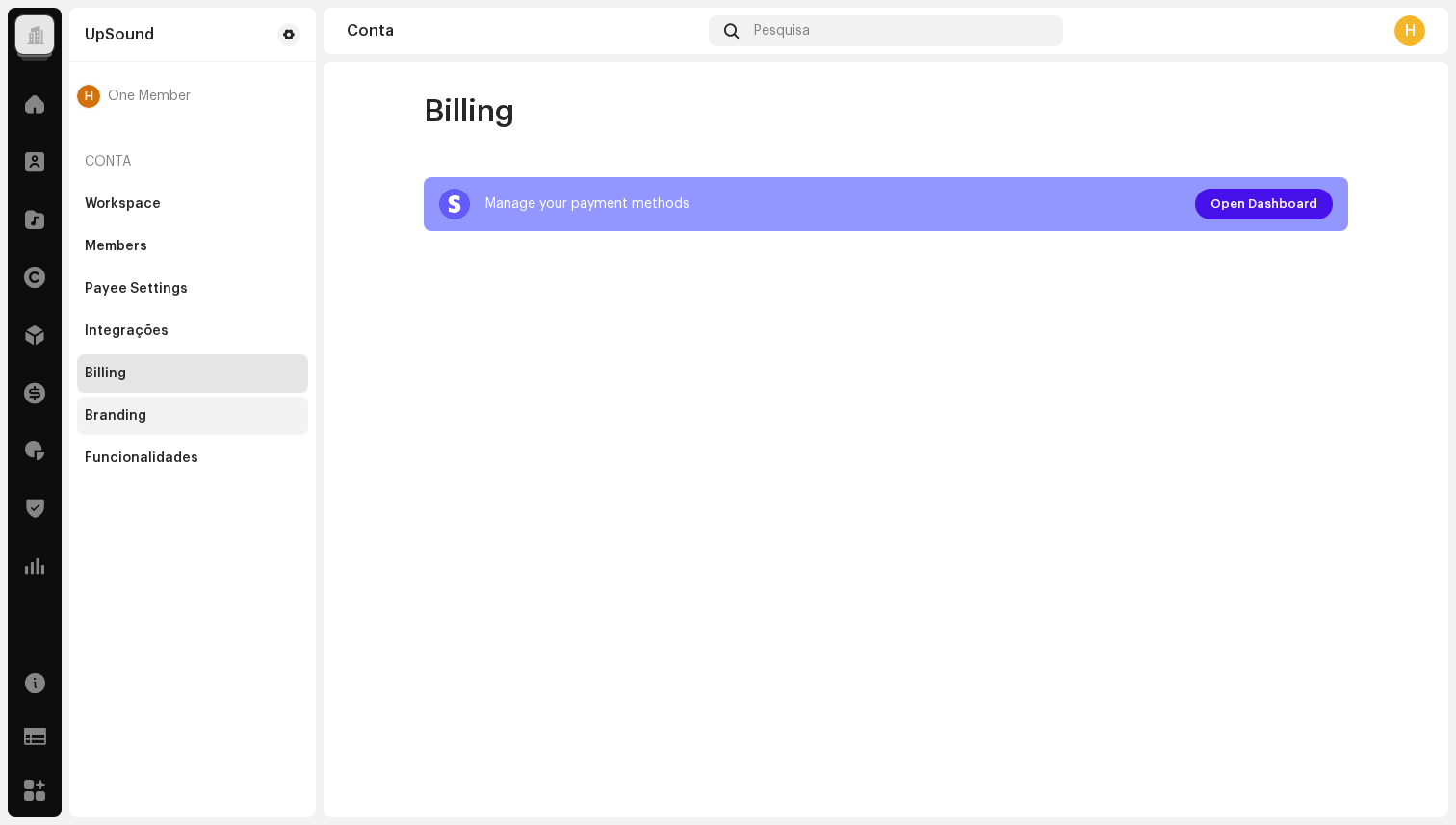
click at [102, 406] on div "Branding" at bounding box center [192, 415] width 231 height 39
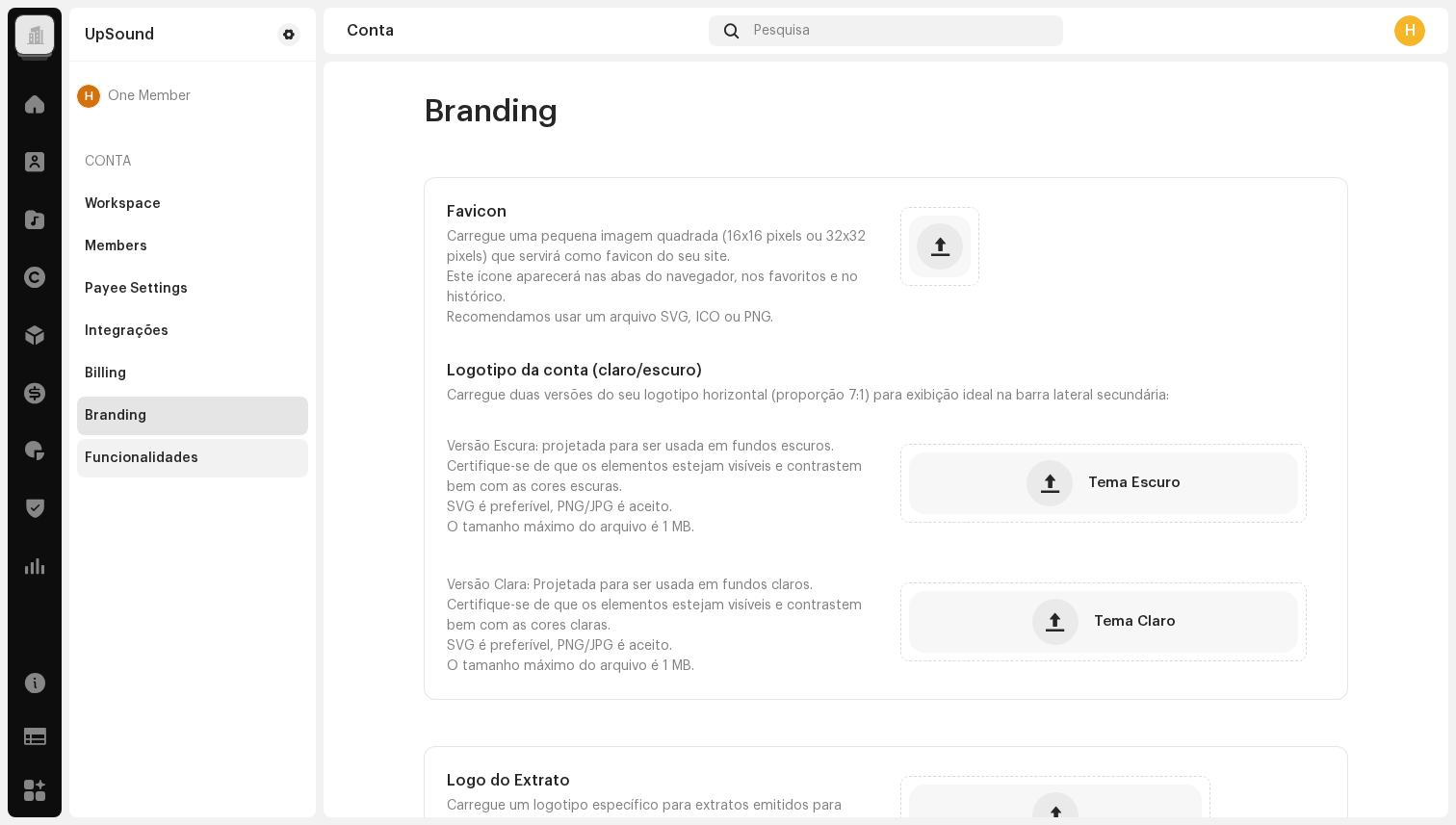
click at [129, 449] on div "Funcionalidades" at bounding box center [192, 458] width 231 height 39
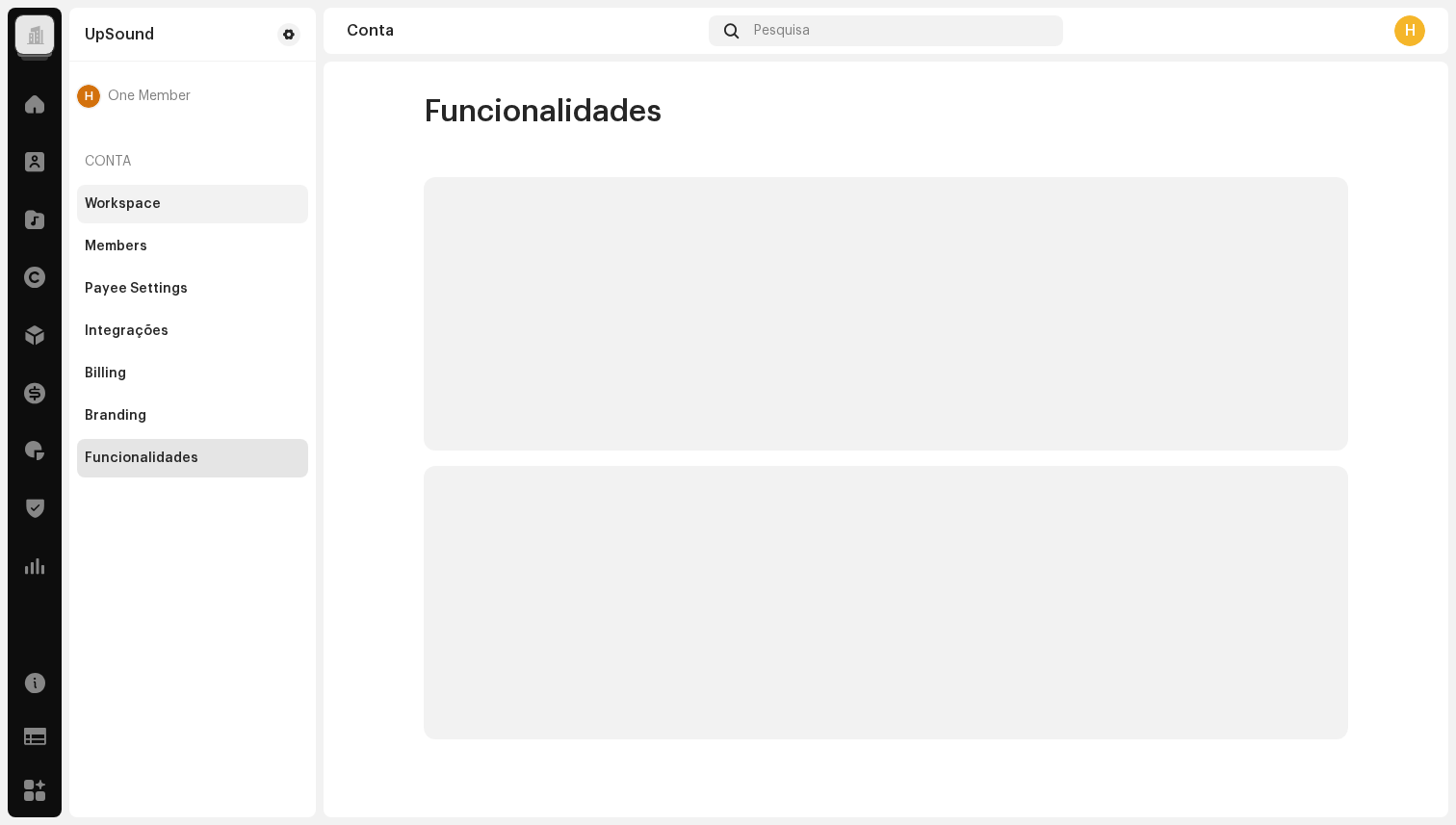
click at [116, 202] on div "Workspace" at bounding box center [122, 204] width 77 height 15
